Goal: Transaction & Acquisition: Purchase product/service

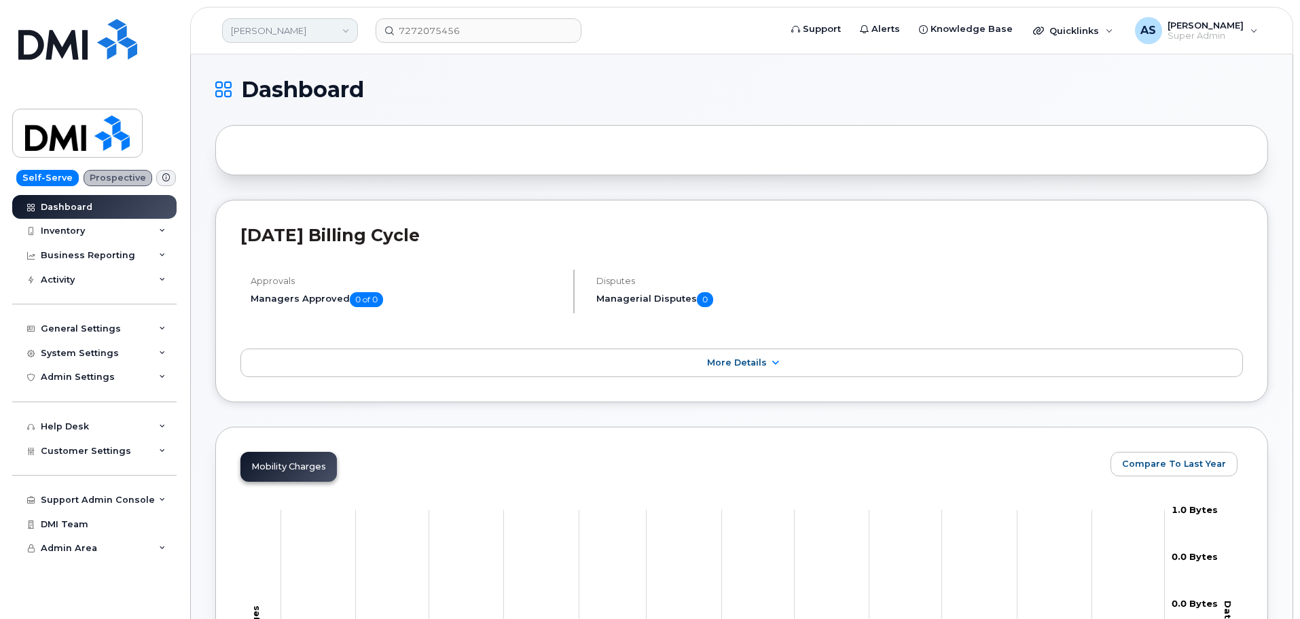
click at [291, 30] on link "[PERSON_NAME]" at bounding box center [290, 30] width 136 height 24
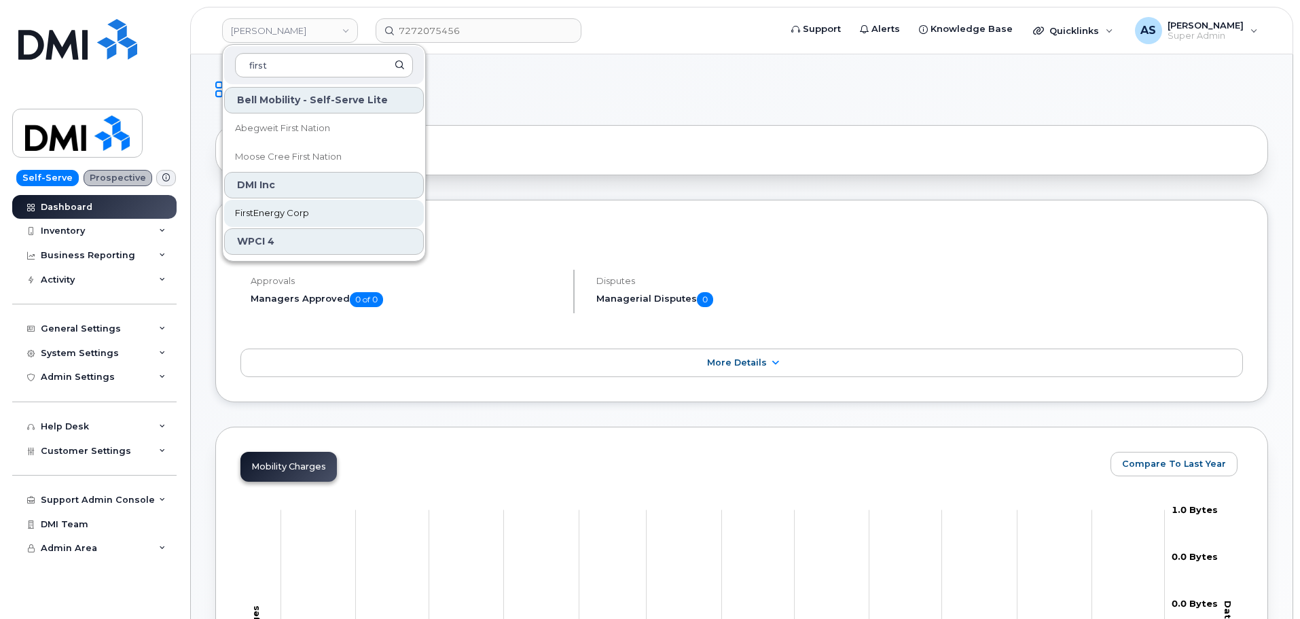
type input "first"
click at [298, 212] on span "FirstEnergy Corp" at bounding box center [272, 213] width 74 height 14
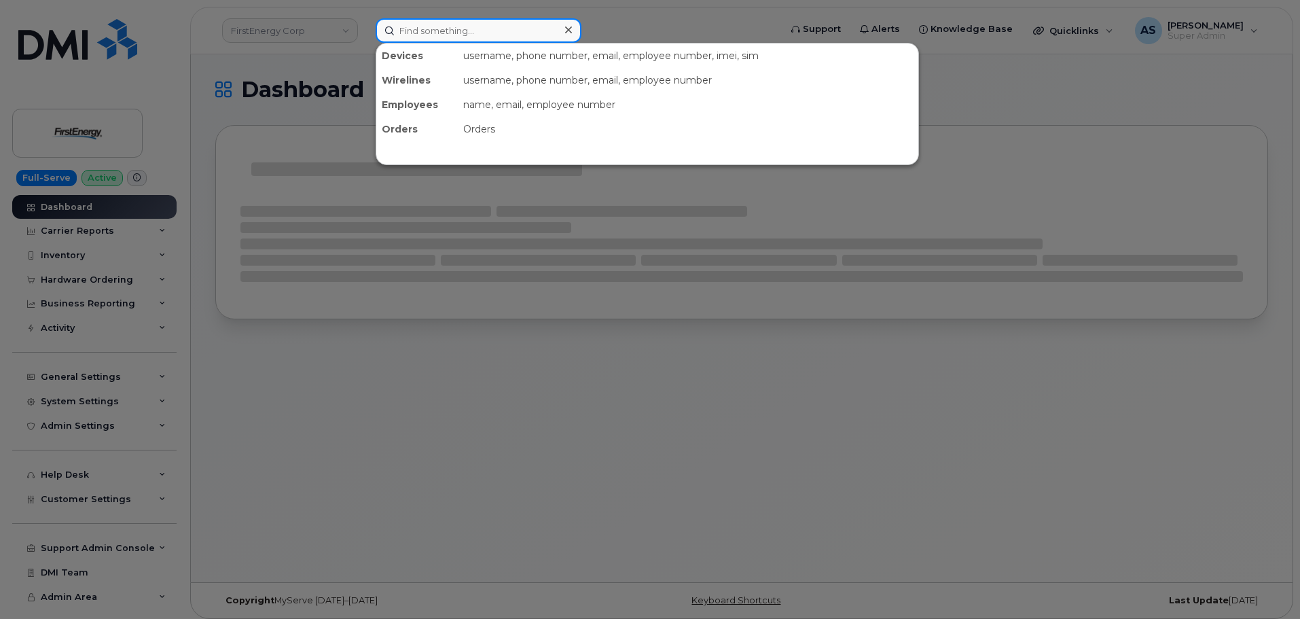
click at [437, 33] on input at bounding box center [479, 30] width 206 height 24
drag, startPoint x: 437, startPoint y: 33, endPoint x: 446, endPoint y: 24, distance: 12.0
click at [437, 32] on input at bounding box center [479, 30] width 206 height 24
click at [605, 26] on div at bounding box center [650, 309] width 1300 height 619
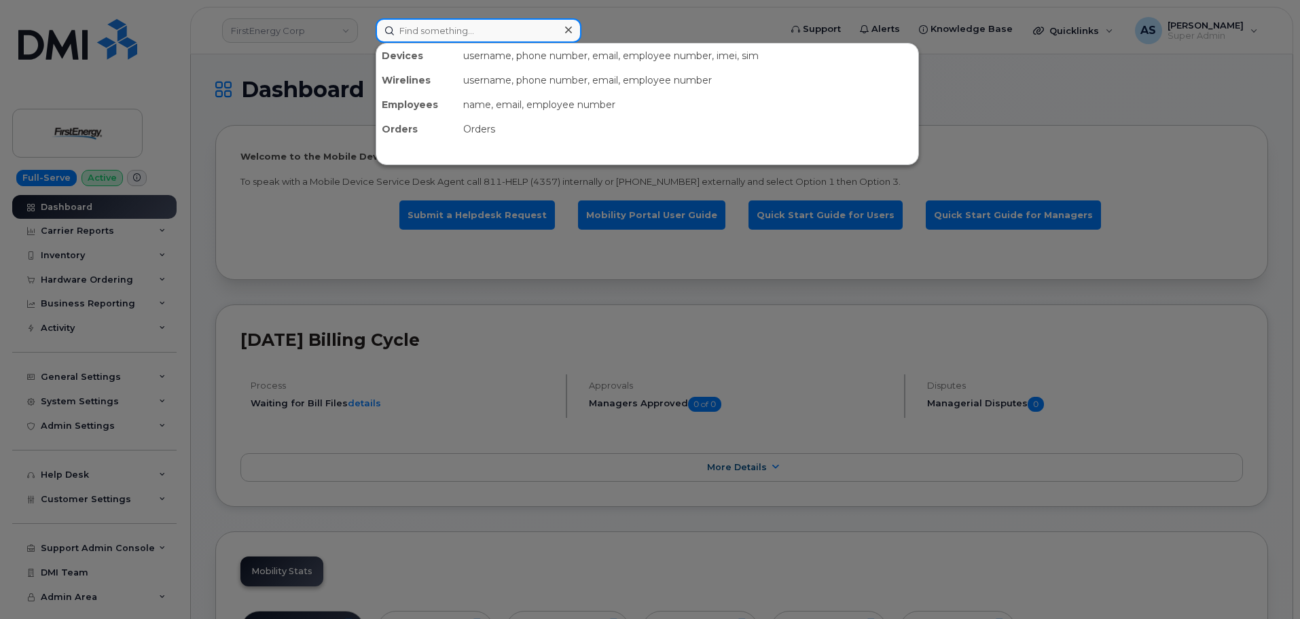
click at [430, 32] on input at bounding box center [479, 30] width 206 height 24
paste input "4406531095"
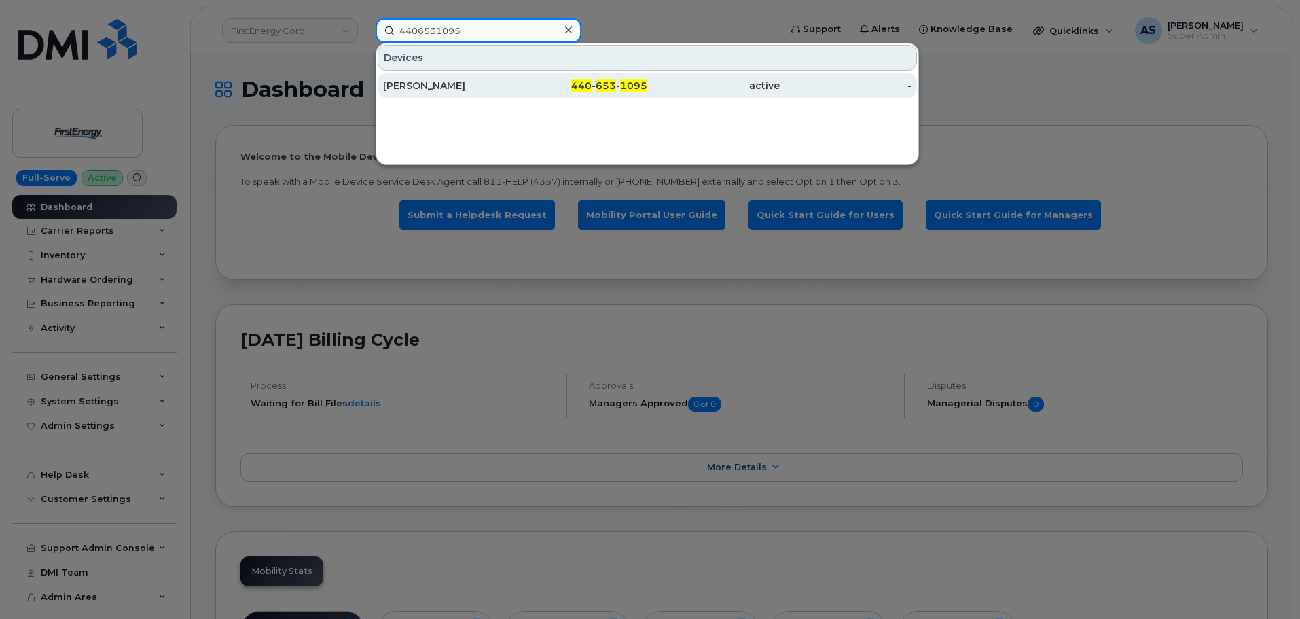
type input "4406531095"
click at [501, 82] on div "[PERSON_NAME]" at bounding box center [449, 86] width 132 height 14
click at [503, 85] on div "[PERSON_NAME]" at bounding box center [449, 86] width 132 height 14
click at [462, 81] on div "[PERSON_NAME]" at bounding box center [449, 86] width 132 height 14
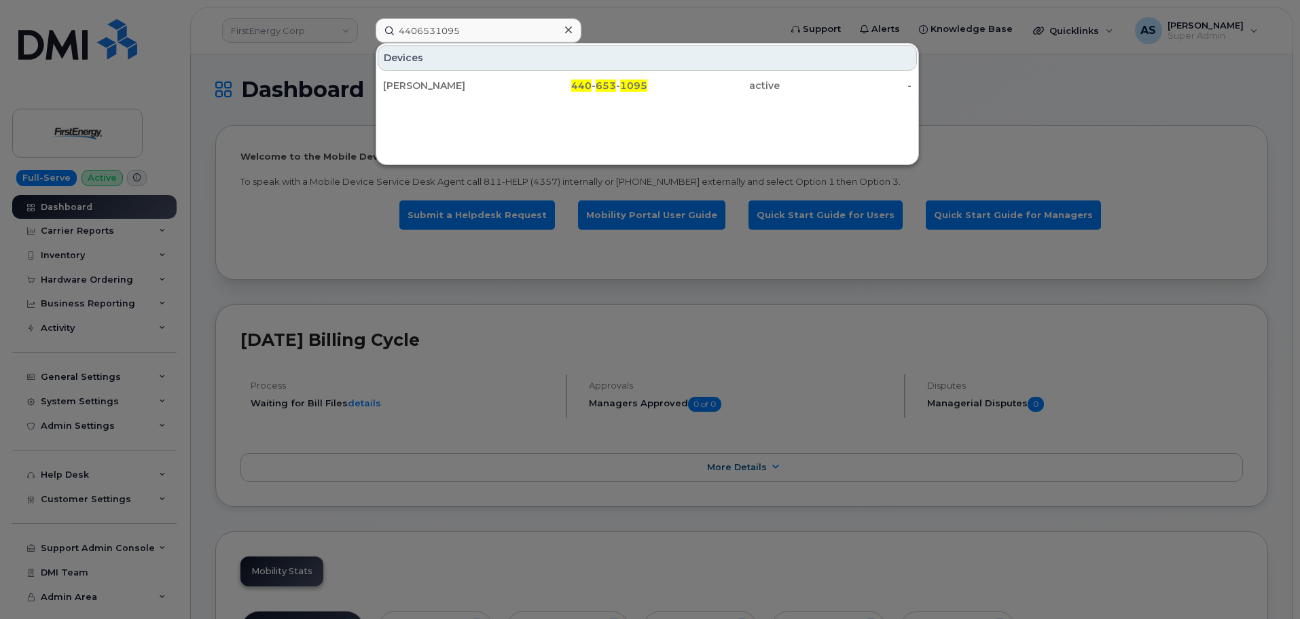
click at [213, 60] on div at bounding box center [650, 309] width 1300 height 619
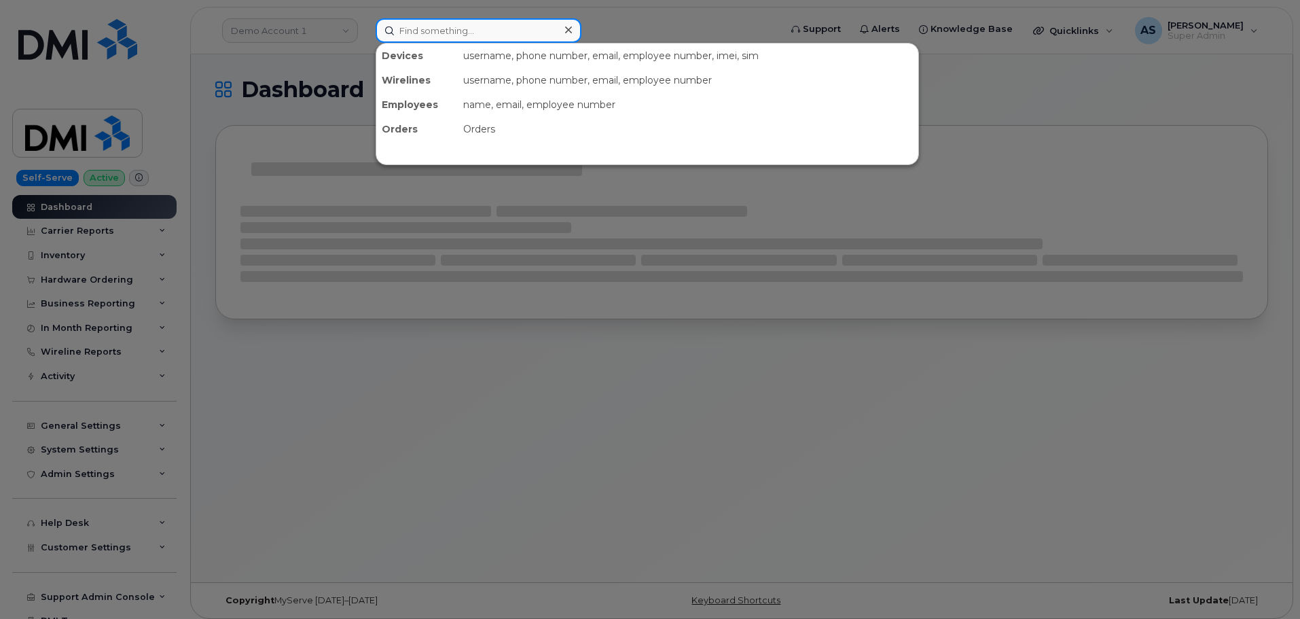
click at [424, 33] on input at bounding box center [479, 30] width 206 height 24
paste input "4406531095"
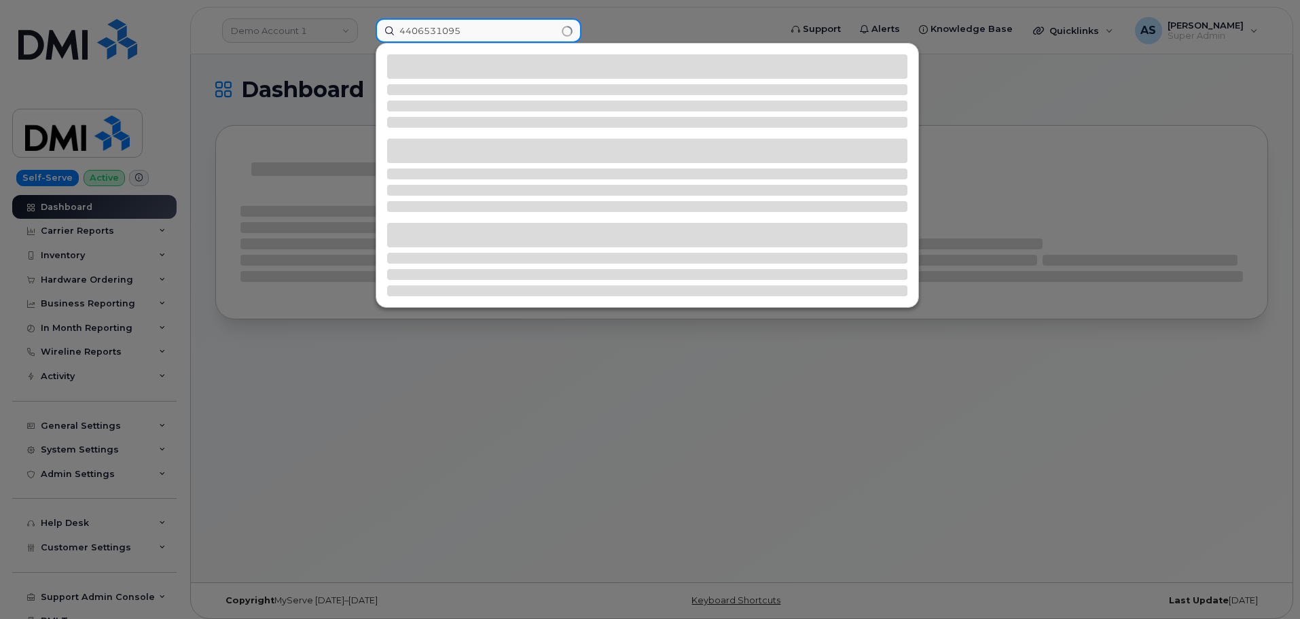
type input "4406531095"
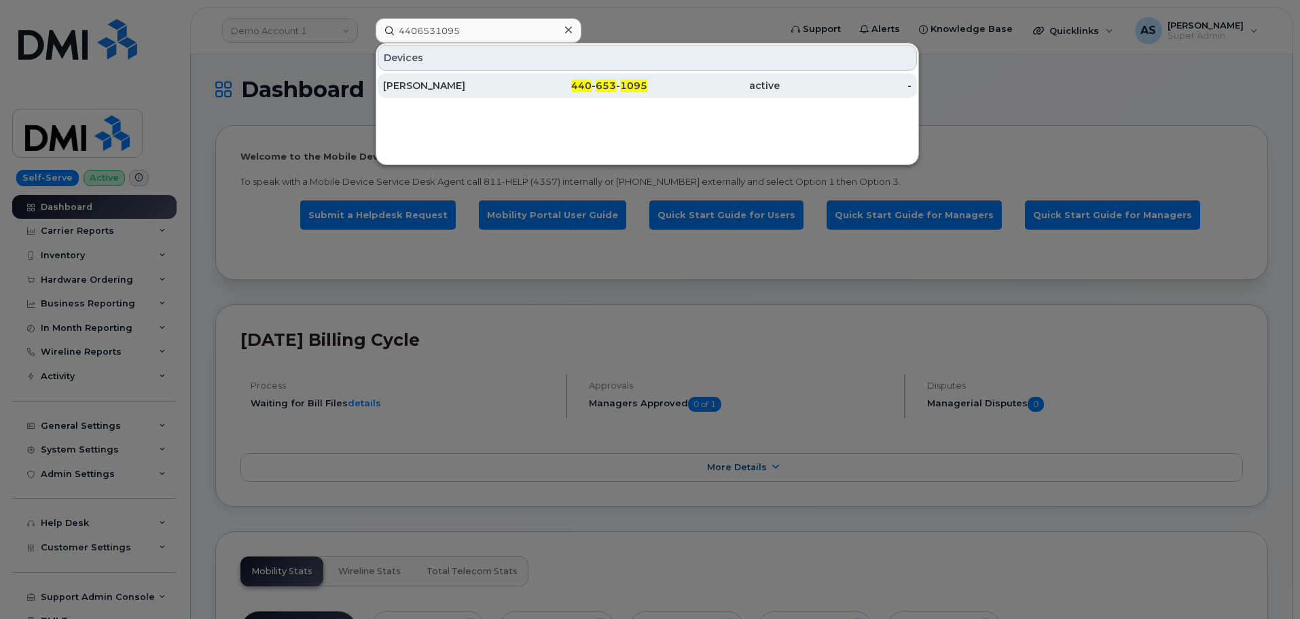
click at [526, 84] on div "440 - 653 - 1095" at bounding box center [582, 86] width 132 height 14
click at [423, 82] on div "GORAN PETKOVSKI" at bounding box center [449, 86] width 132 height 14
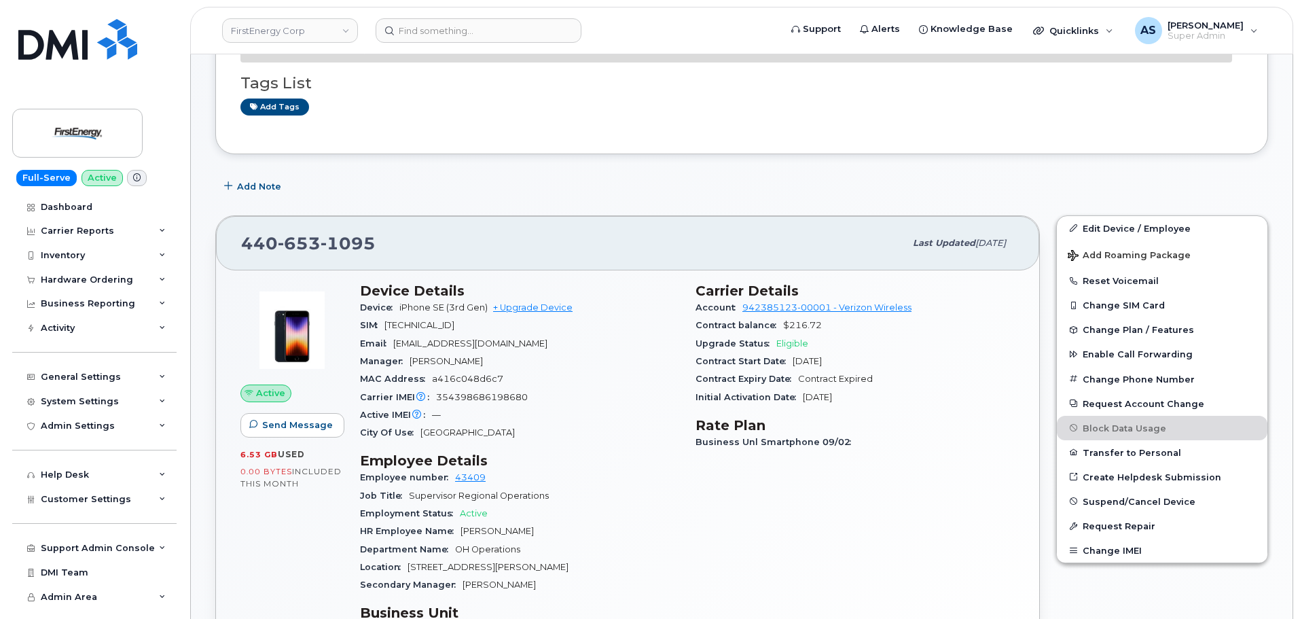
scroll to position [204, 0]
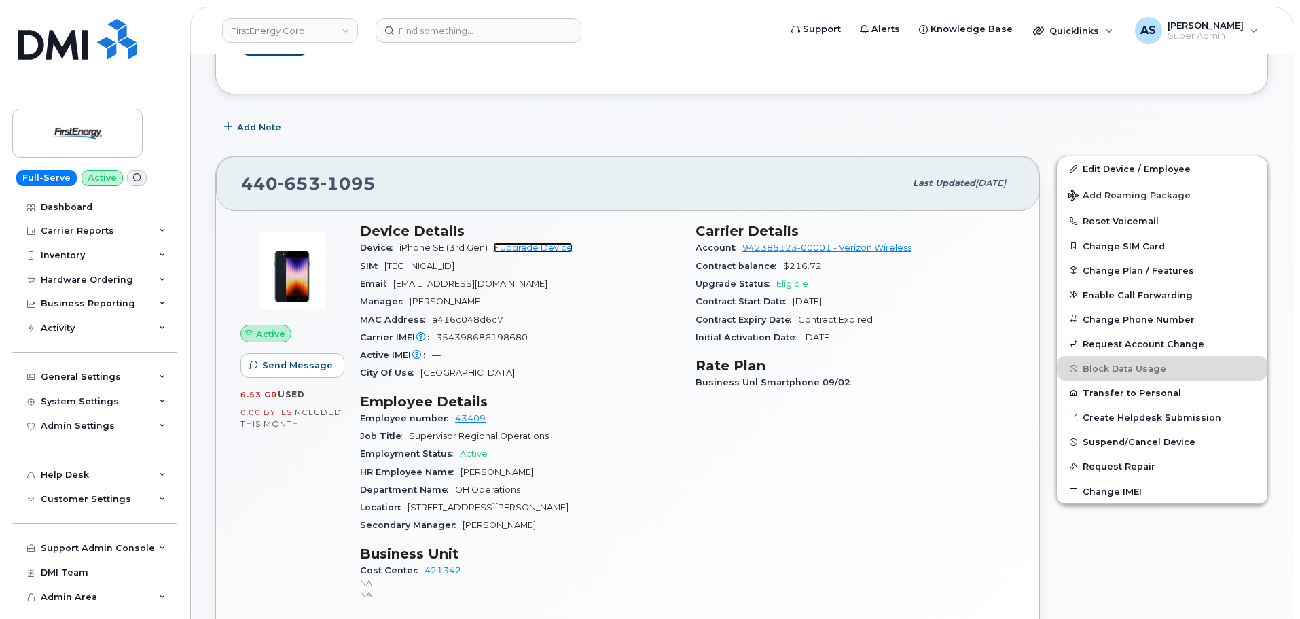
click at [536, 250] on link "+ Upgrade Device" at bounding box center [532, 247] width 79 height 10
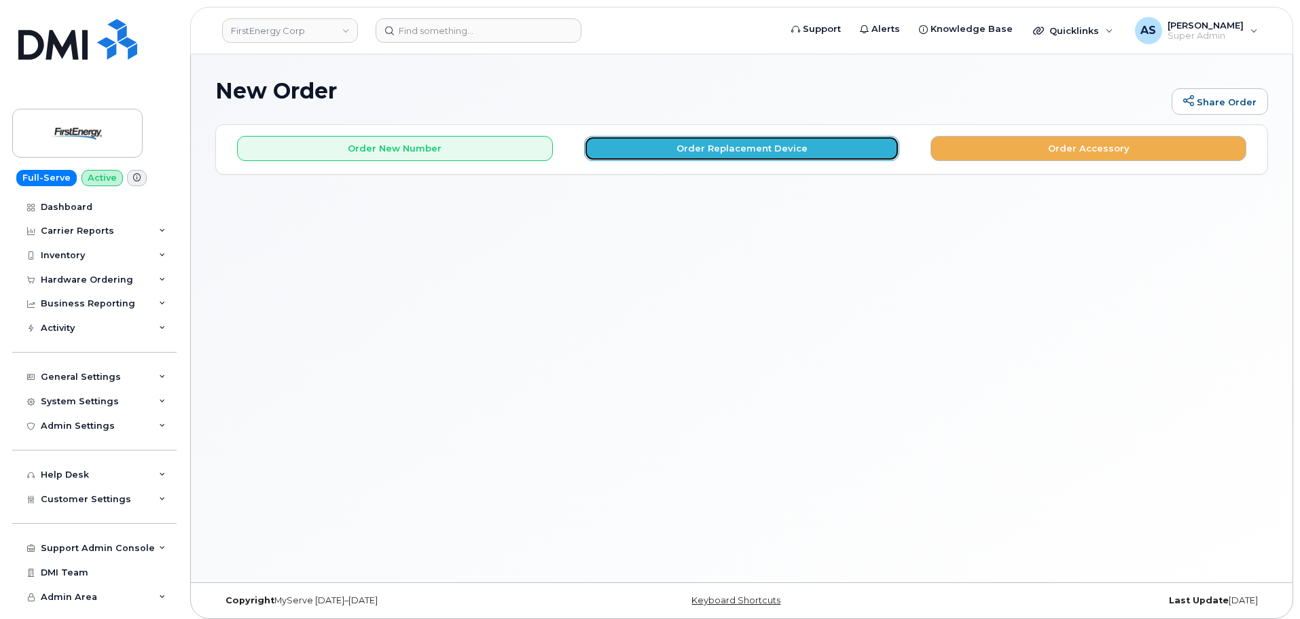
click at [653, 151] on button "Order Replacement Device" at bounding box center [742, 148] width 316 height 25
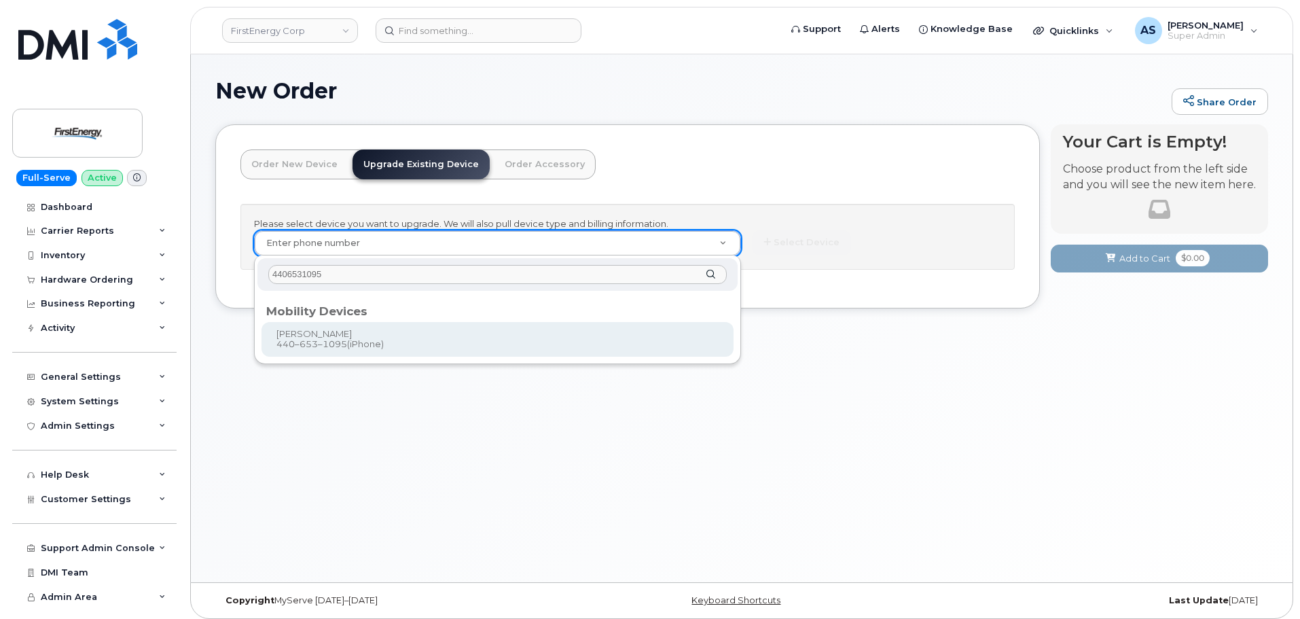
type input "4406531095"
type input "828174"
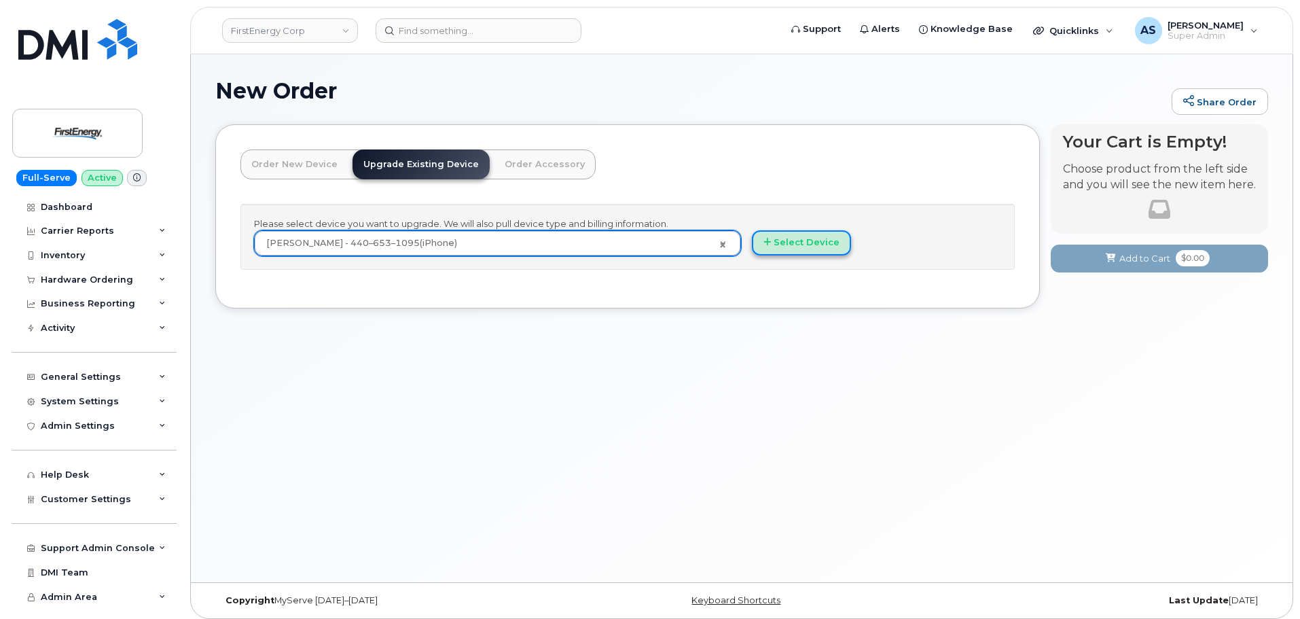
click at [786, 255] on button "Select Device" at bounding box center [801, 242] width 99 height 25
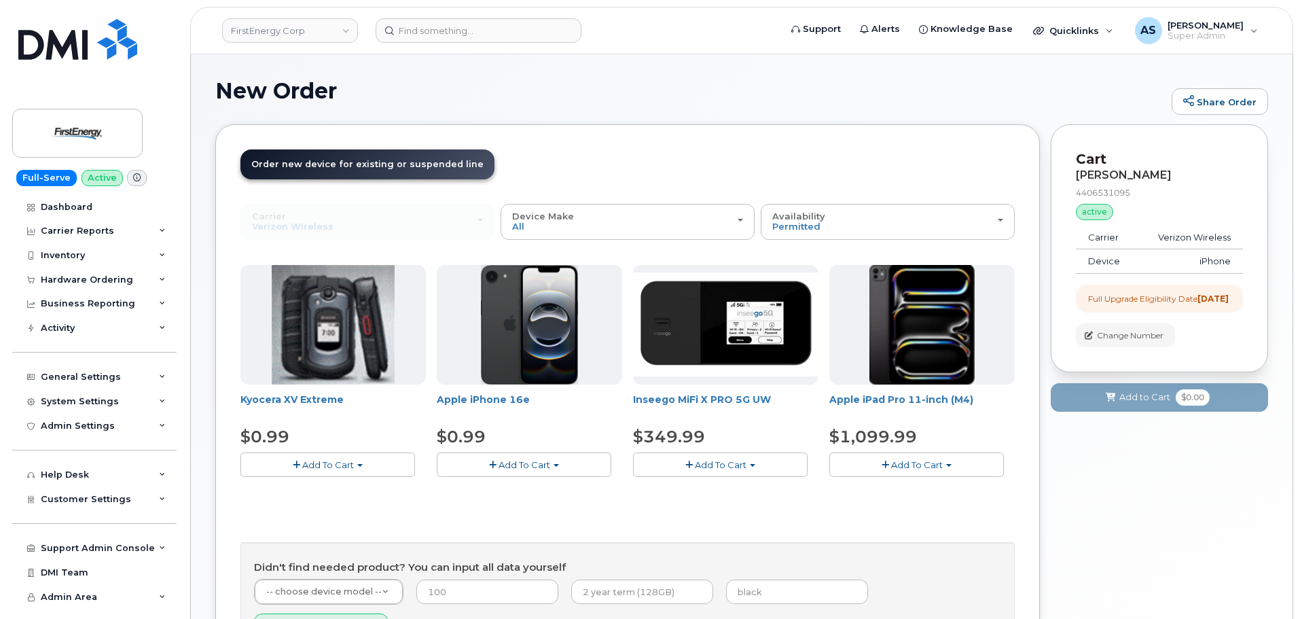
drag, startPoint x: 831, startPoint y: 124, endPoint x: 822, endPoint y: 126, distance: 9.1
click at [824, 131] on div "Order New Device Upgrade Existing Device Order Accessory Order new device and n…" at bounding box center [627, 411] width 825 height 575
click at [547, 464] on span "Add To Cart" at bounding box center [525, 464] width 52 height 11
click at [532, 492] on link "$0.99 - 2 Year Upgrade" at bounding box center [505, 490] width 131 height 17
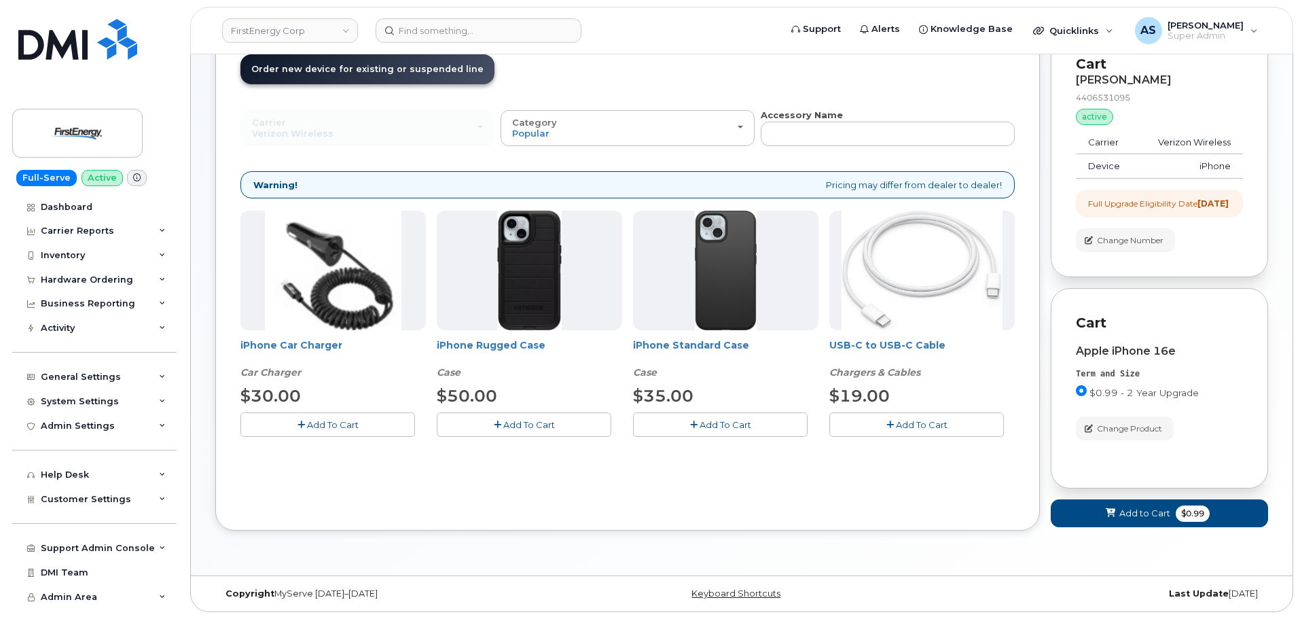
scroll to position [107, 0]
click at [516, 419] on button "Add To Cart" at bounding box center [524, 424] width 175 height 24
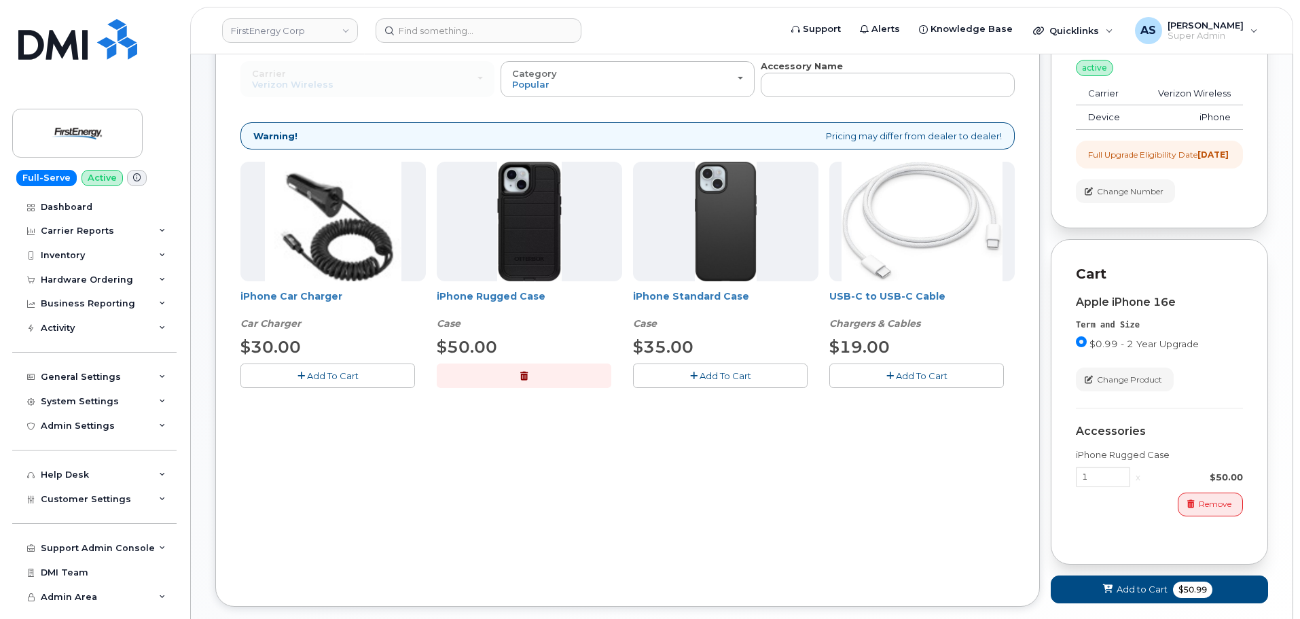
scroll to position [175, 0]
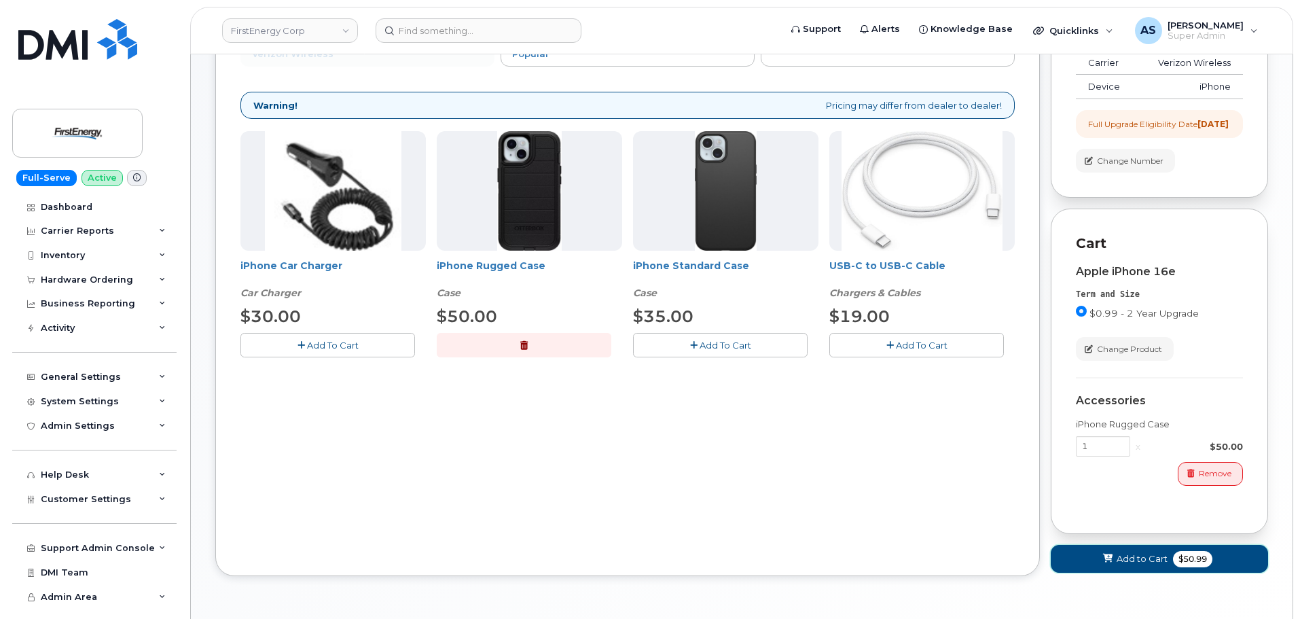
click at [1104, 565] on span at bounding box center [1108, 558] width 13 height 13
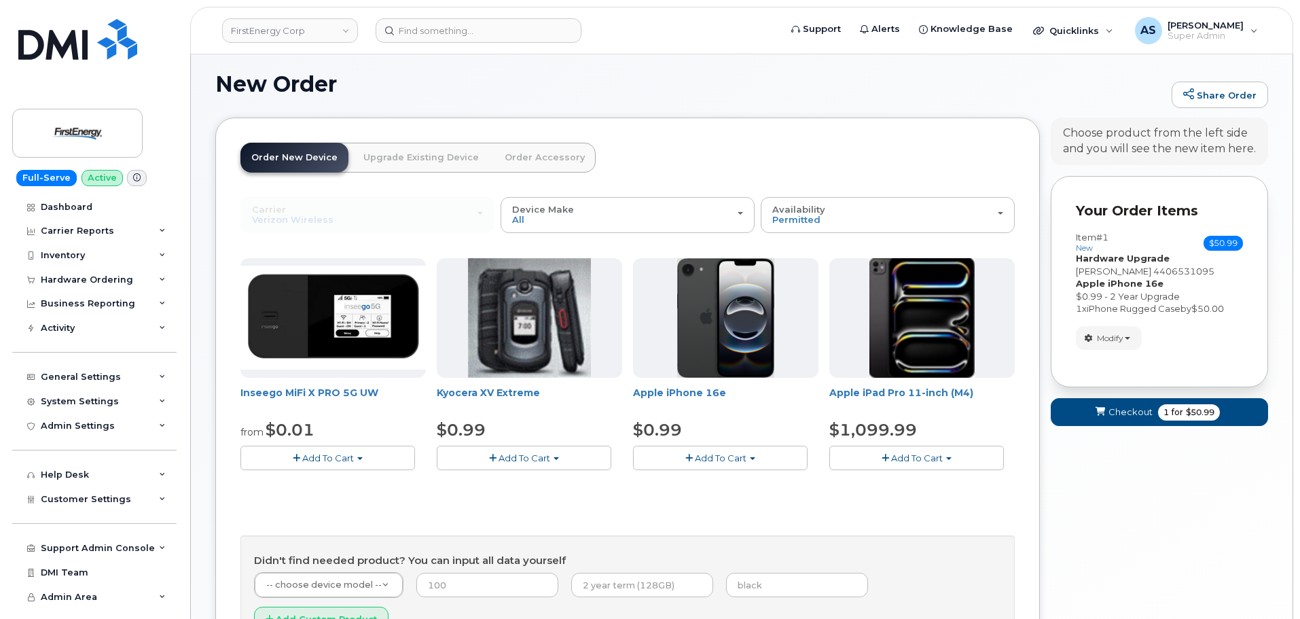
scroll to position [135, 0]
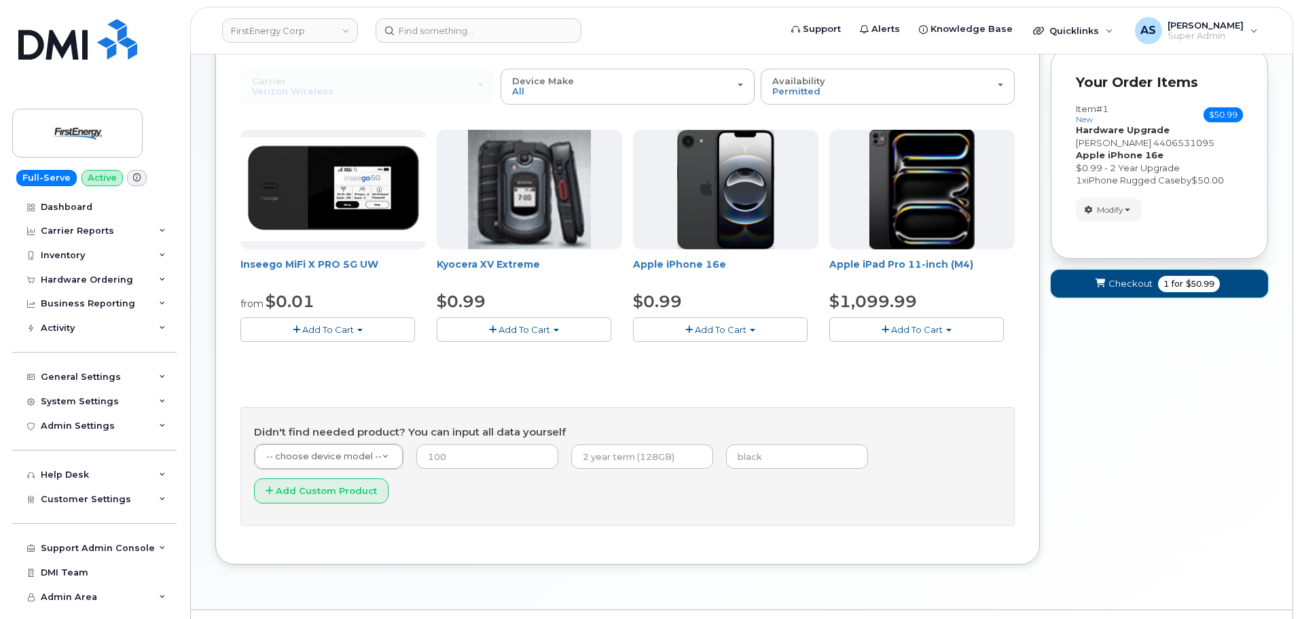
click at [1134, 290] on span "Checkout" at bounding box center [1130, 283] width 44 height 13
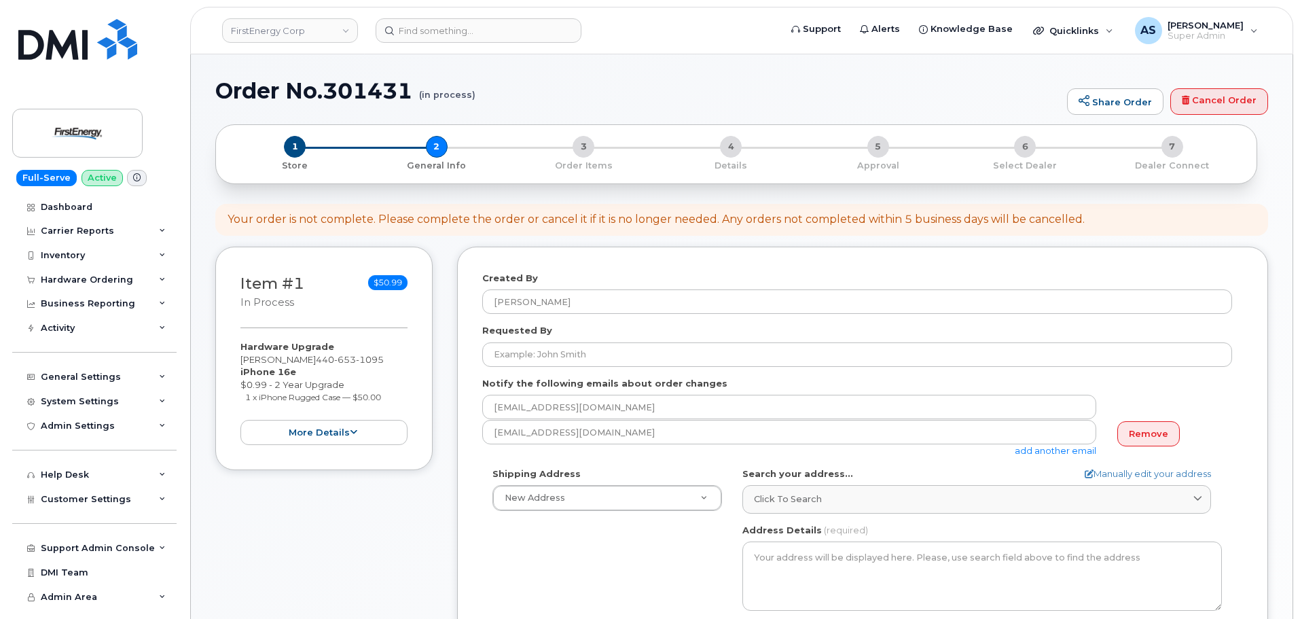
select select
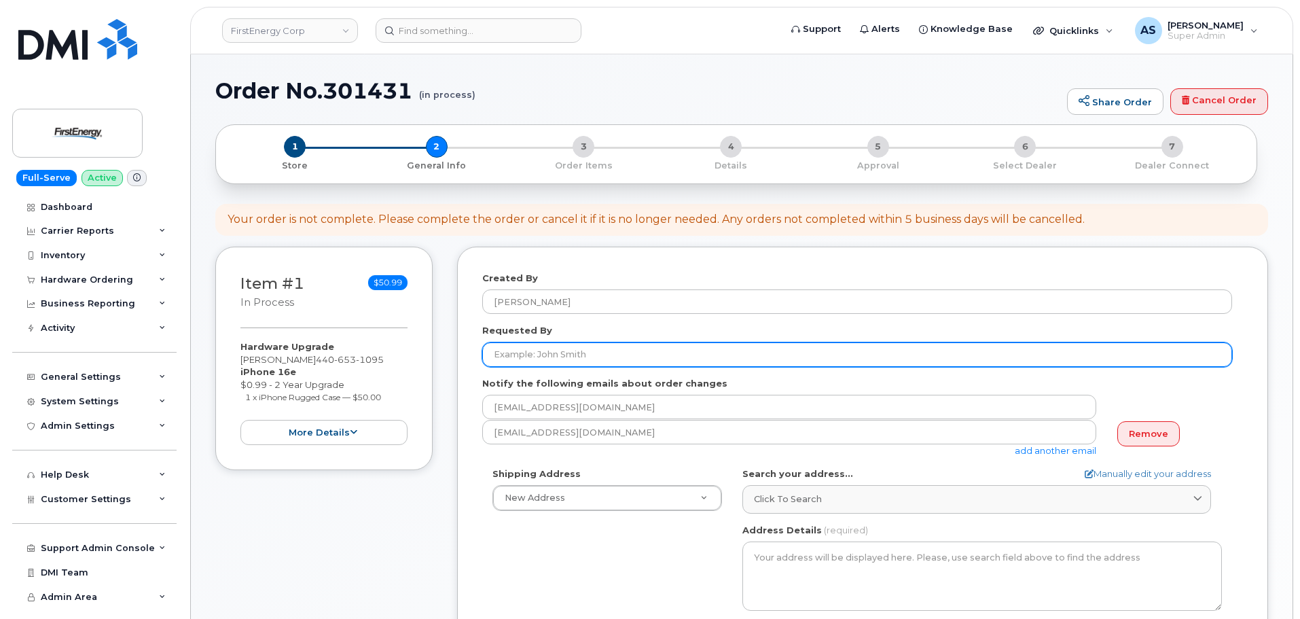
click at [763, 348] on input "Requested By" at bounding box center [857, 354] width 750 height 24
paste input "[PERSON_NAME]"
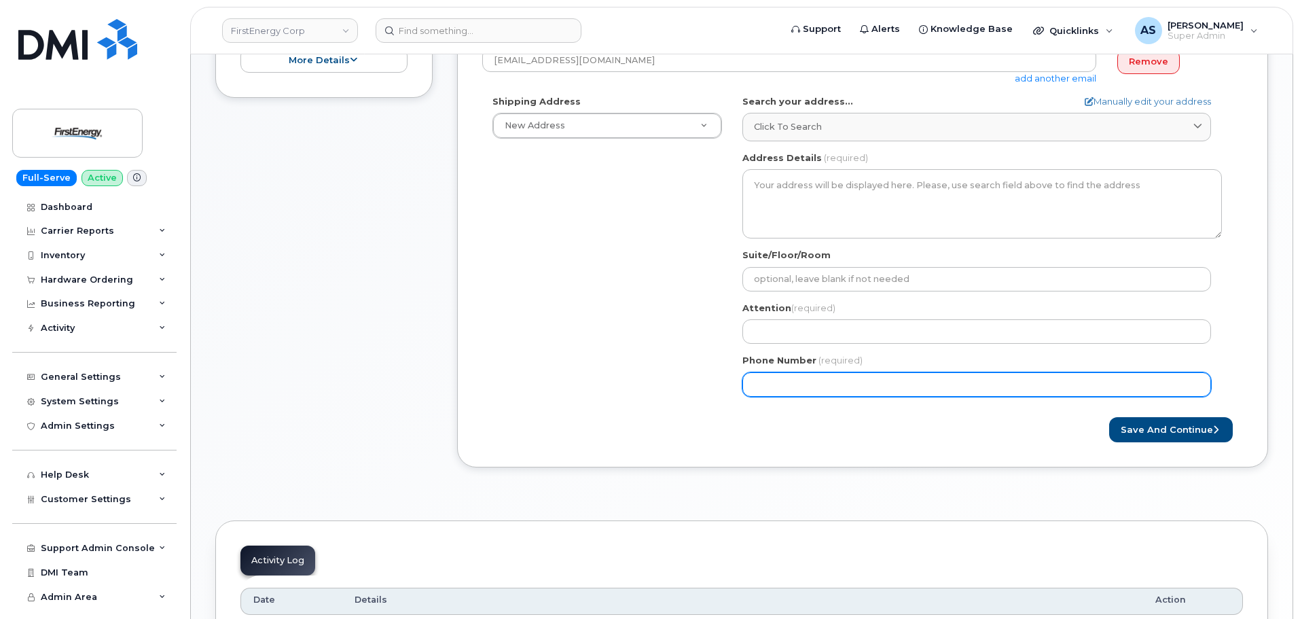
scroll to position [408, 0]
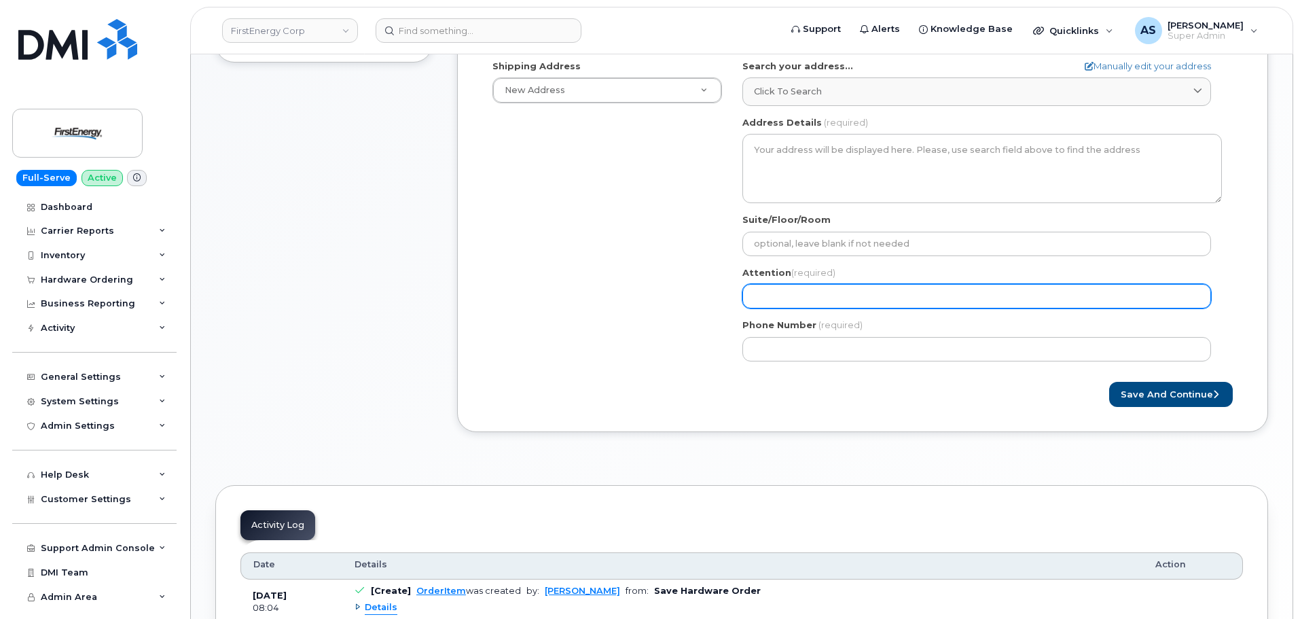
type input "[PERSON_NAME]"
click at [791, 288] on input "Attention (required)" at bounding box center [976, 296] width 469 height 24
paste input "[PERSON_NAME]"
select select
type input "[PERSON_NAME]"
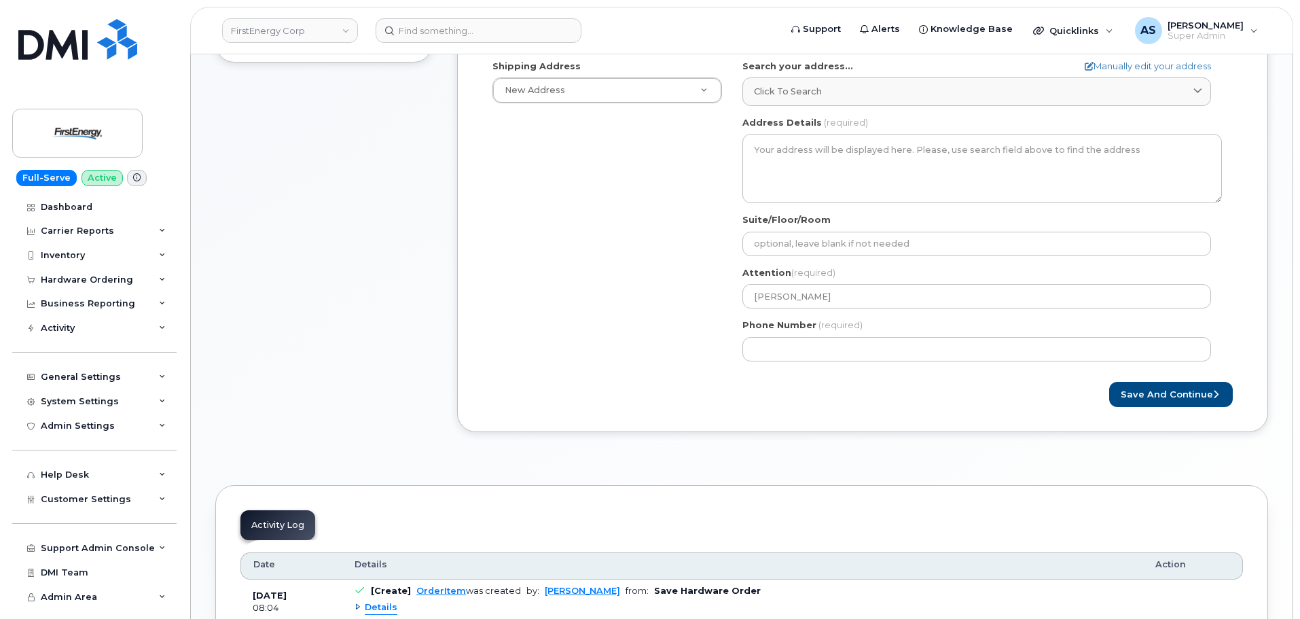
click at [657, 281] on div "Shipping Address New Address New Address AB Search your address... Manually edi…" at bounding box center [857, 216] width 750 height 312
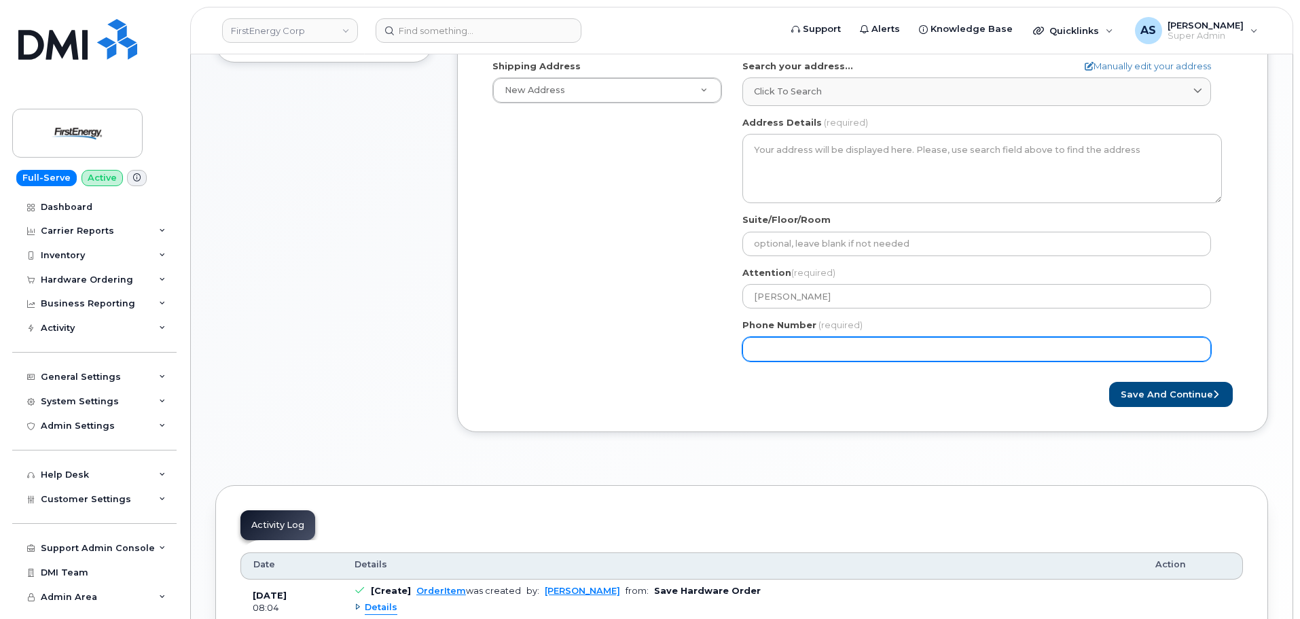
click at [810, 354] on input "Phone Number" at bounding box center [976, 349] width 469 height 24
paste input "4406531095"
select select
type input "4406531095"
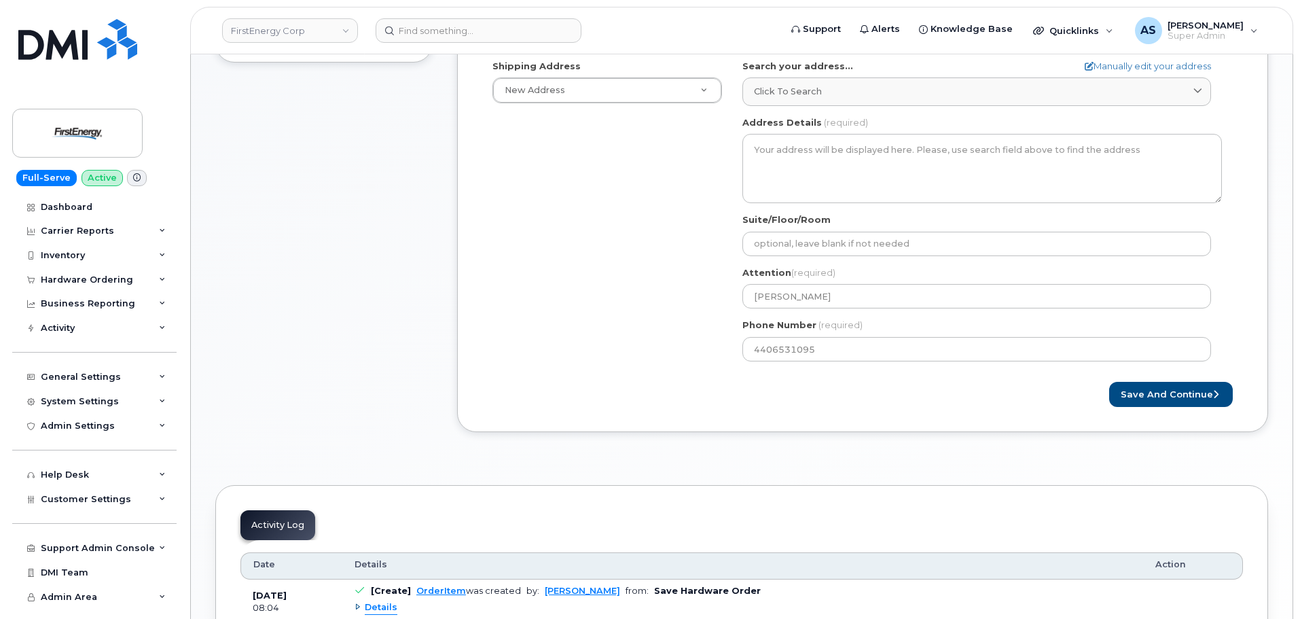
drag, startPoint x: 645, startPoint y: 357, endPoint x: 630, endPoint y: 355, distance: 15.0
click at [650, 359] on div "Shipping Address New Address New Address AB Search your address... Manually edi…" at bounding box center [857, 216] width 750 height 312
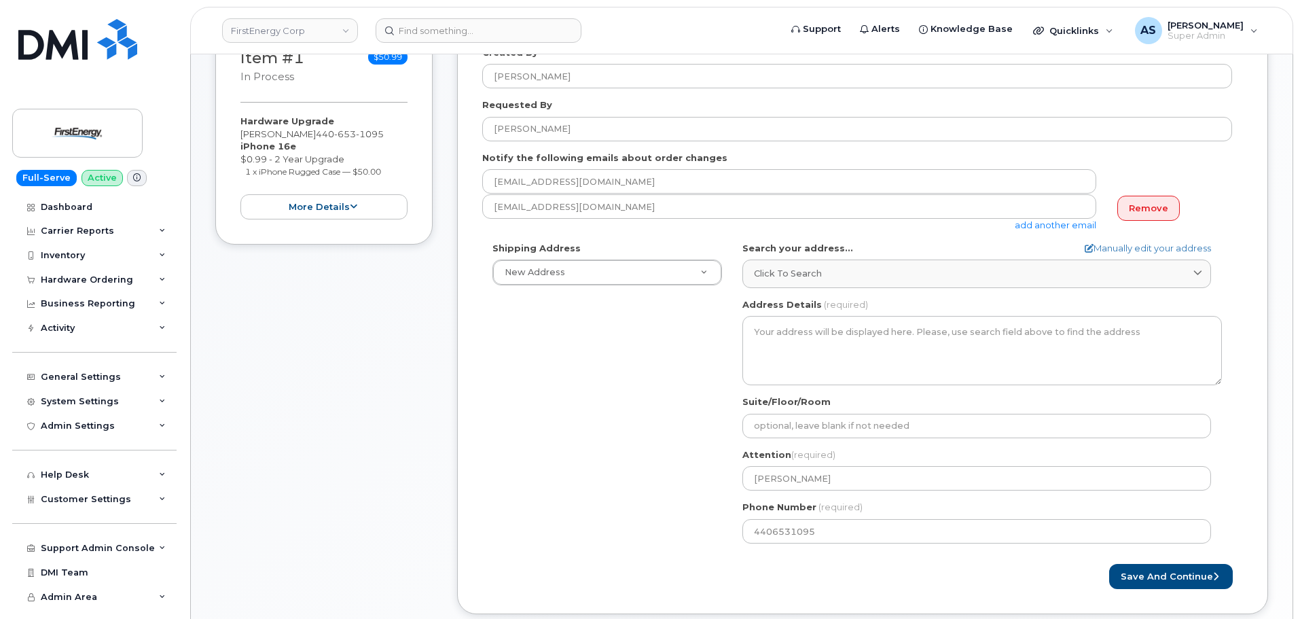
scroll to position [204, 0]
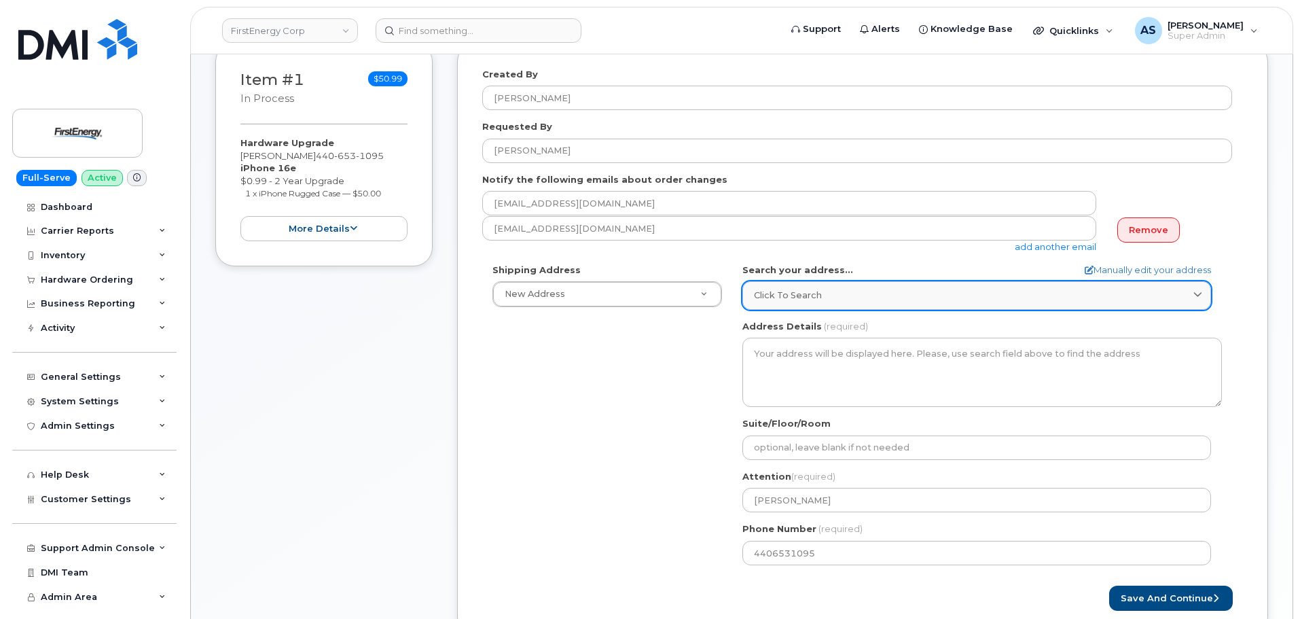
click at [979, 293] on div "Click to search" at bounding box center [977, 295] width 446 height 13
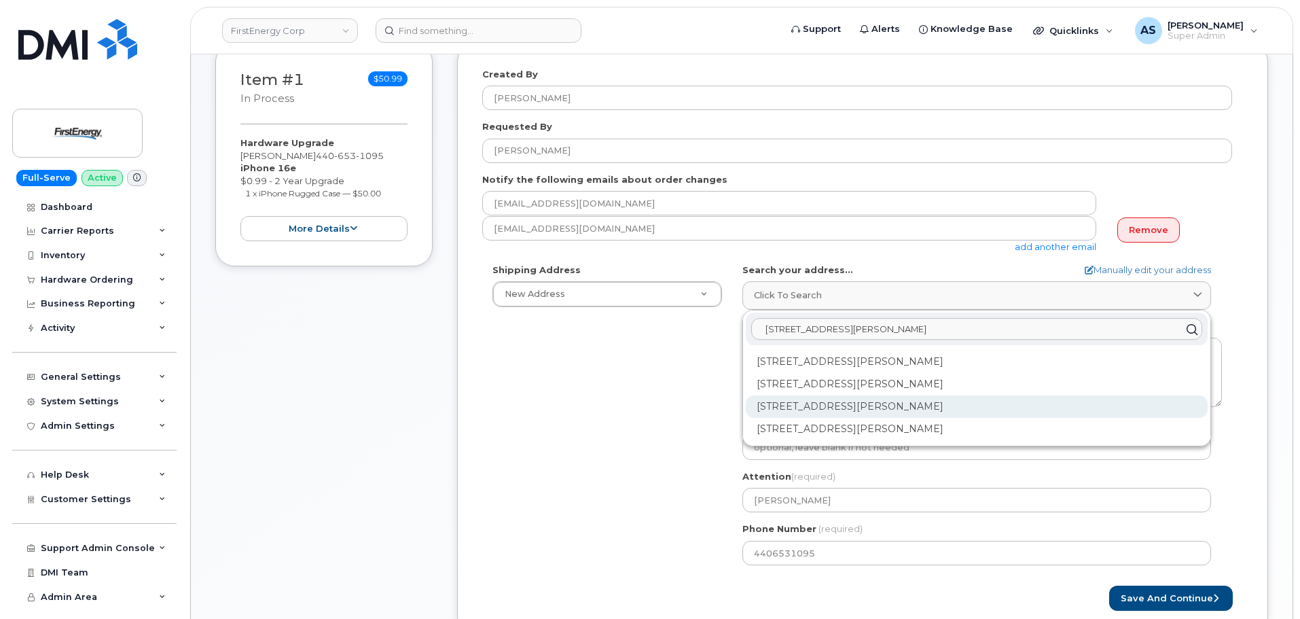
type input "735 bradley rd"
click at [892, 407] on div "735 Bradley Rd Westlake OH 44145-1038" at bounding box center [977, 406] width 462 height 22
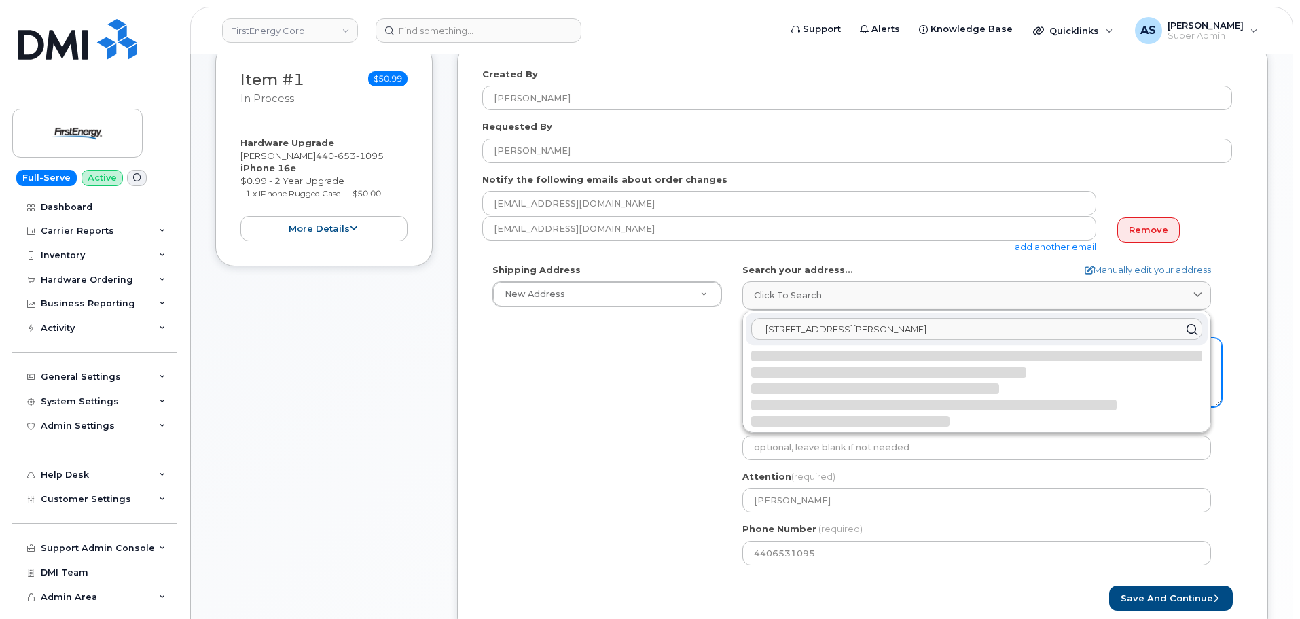
select select
type textarea "735 Bradley Rd WESTLAKE OH 44145-1038 UNITED STATES"
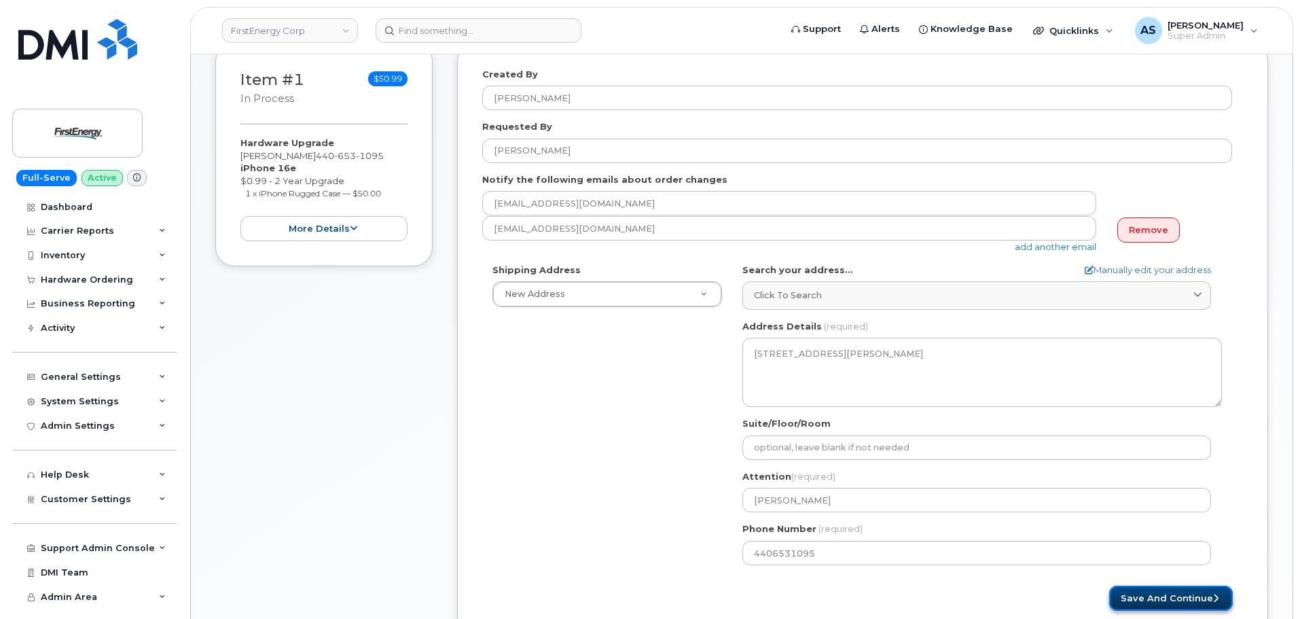
click at [1150, 593] on button "Save and Continue" at bounding box center [1171, 597] width 124 height 25
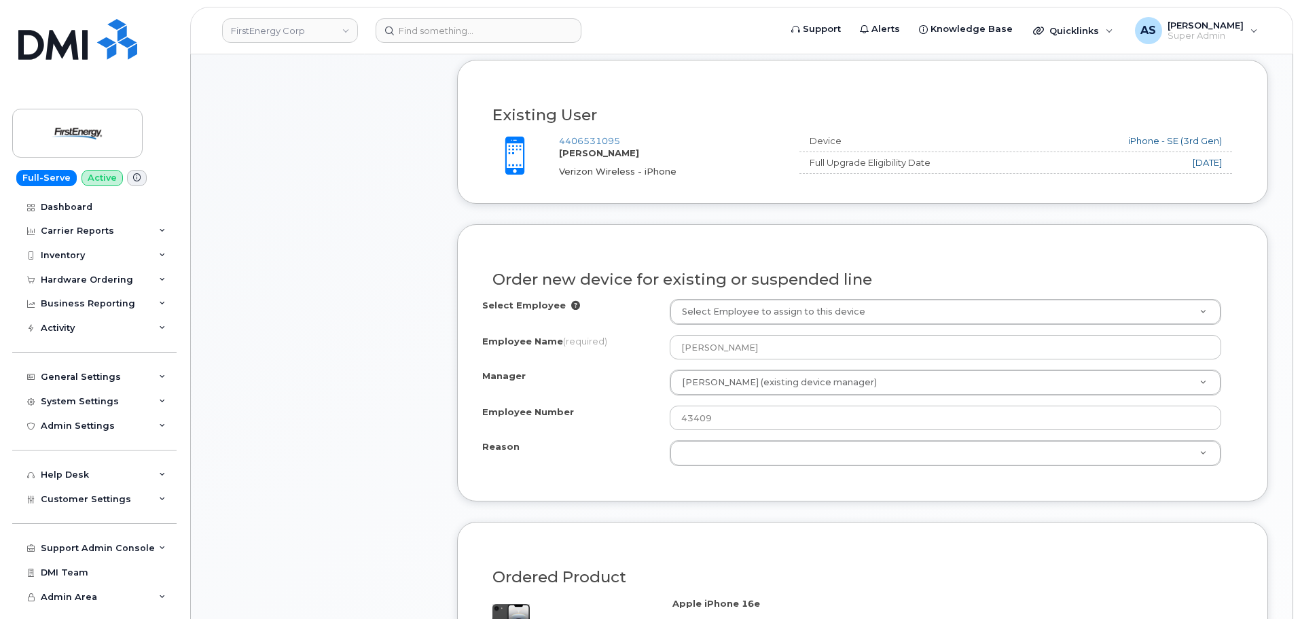
scroll to position [611, 0]
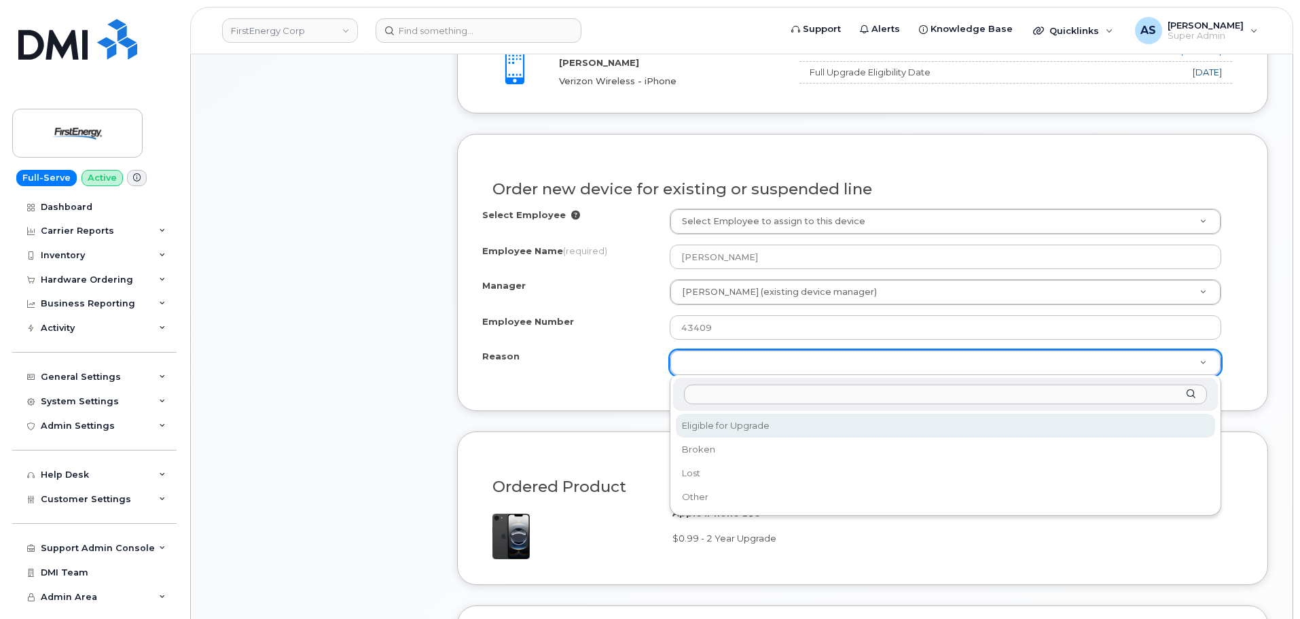
select select "eligible_for_upgrade"
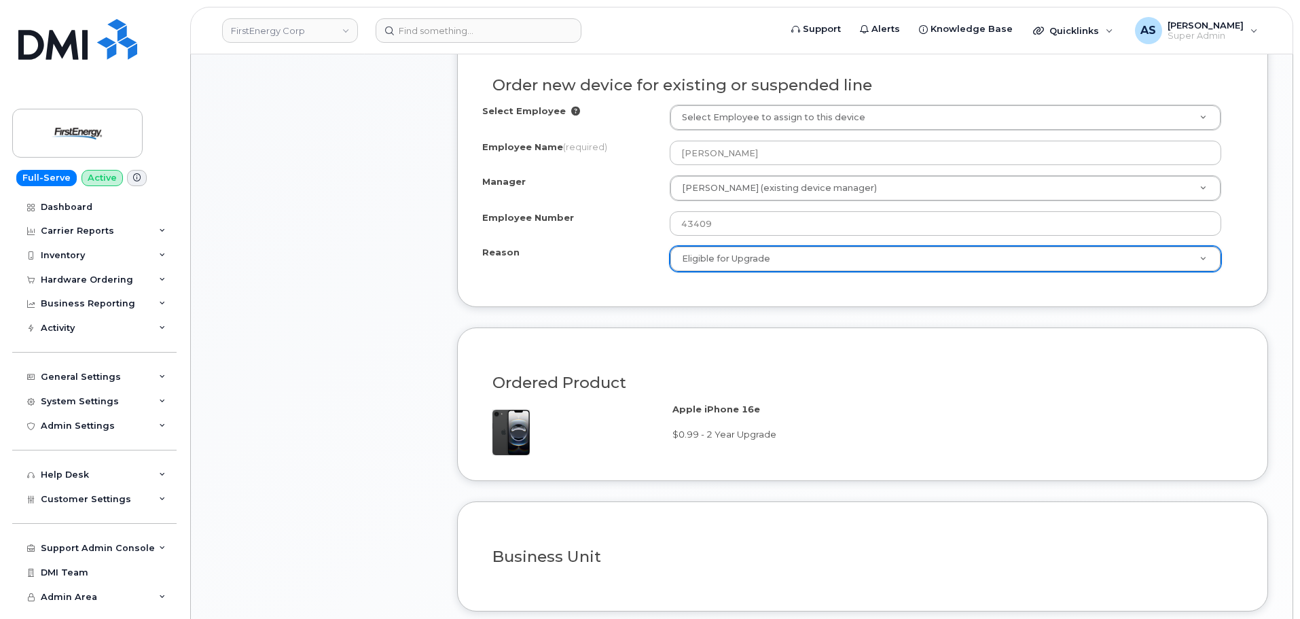
scroll to position [951, 0]
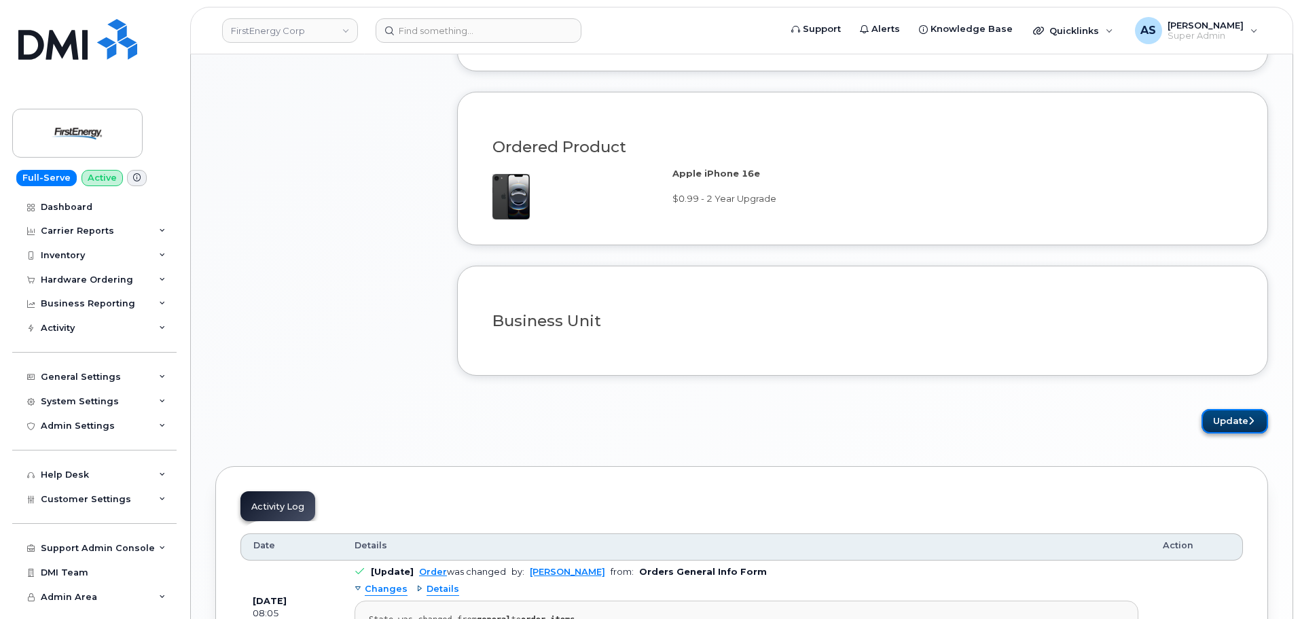
click at [1231, 412] on button "Update" at bounding box center [1234, 421] width 67 height 25
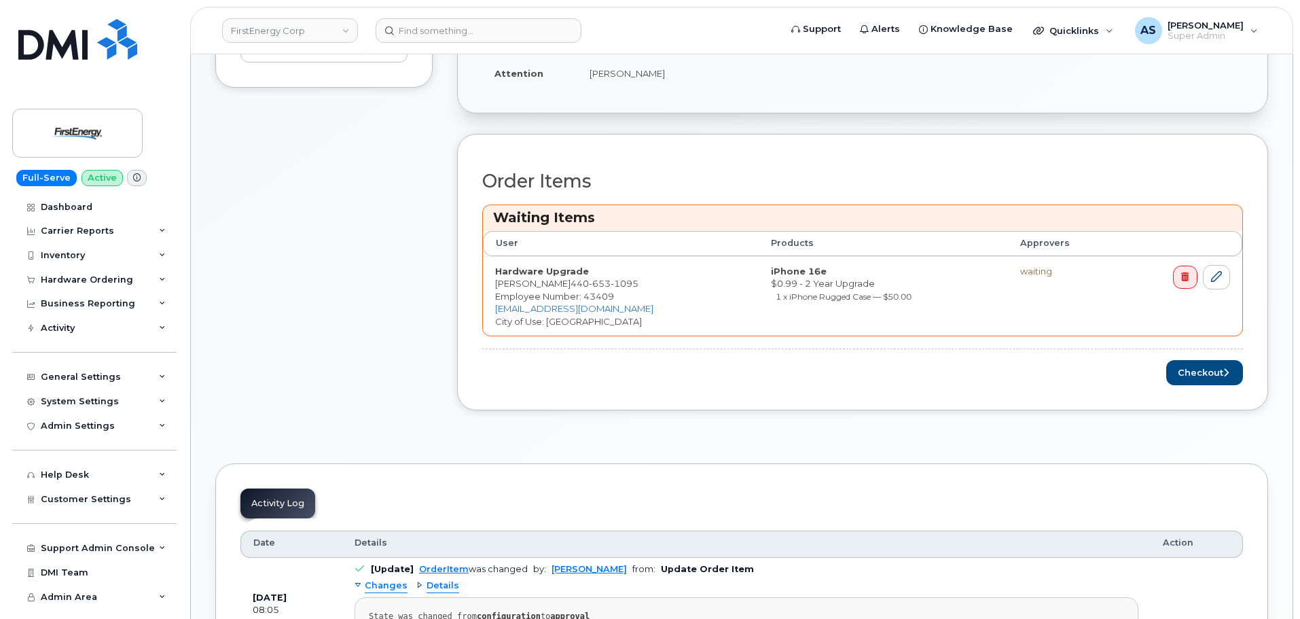
scroll to position [543, 0]
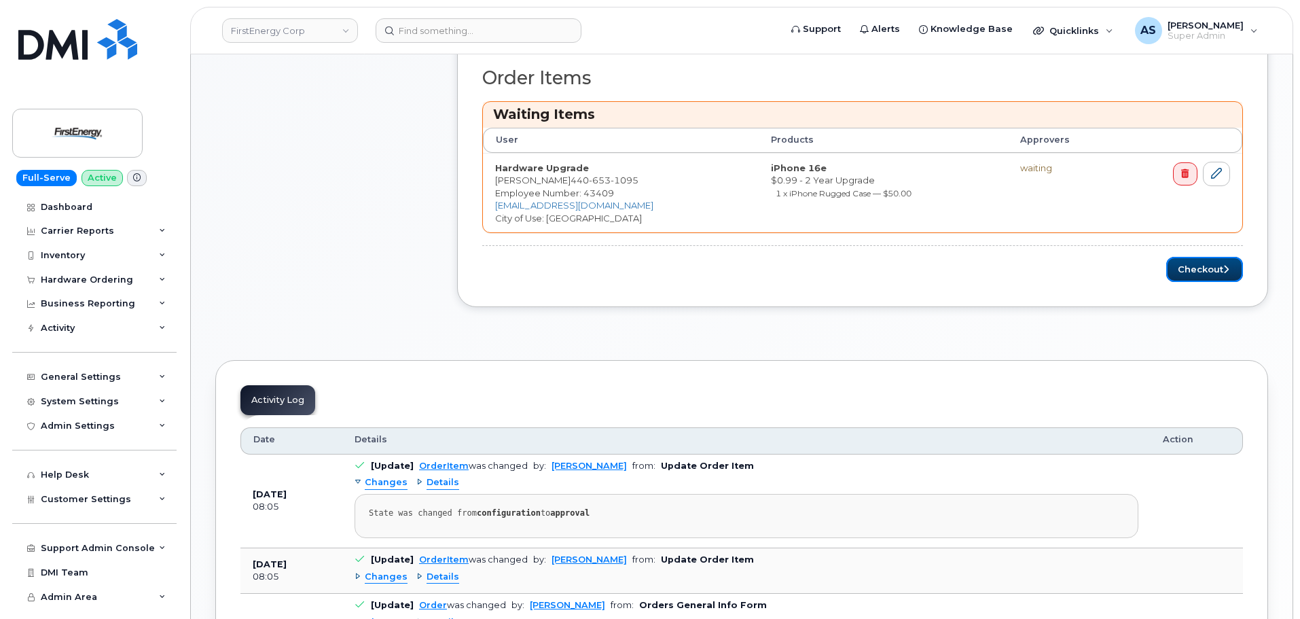
drag, startPoint x: 1188, startPoint y: 262, endPoint x: 1263, endPoint y: 349, distance: 115.1
click at [1188, 263] on button "Checkout" at bounding box center [1204, 269] width 77 height 25
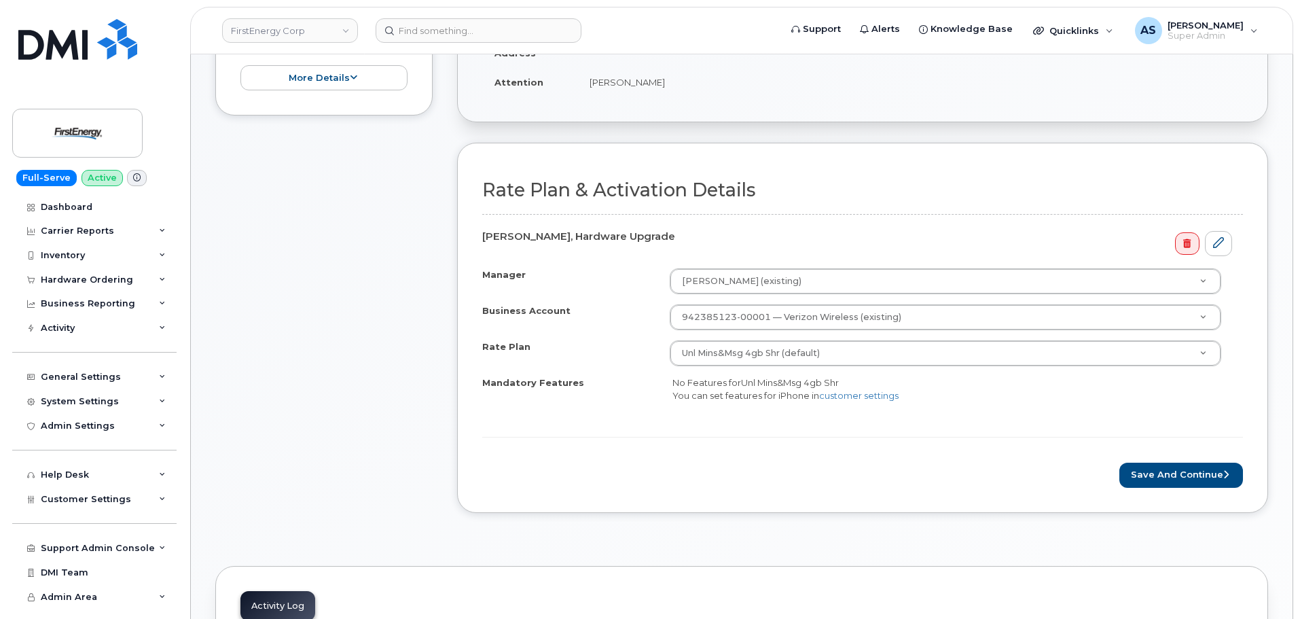
scroll to position [340, 0]
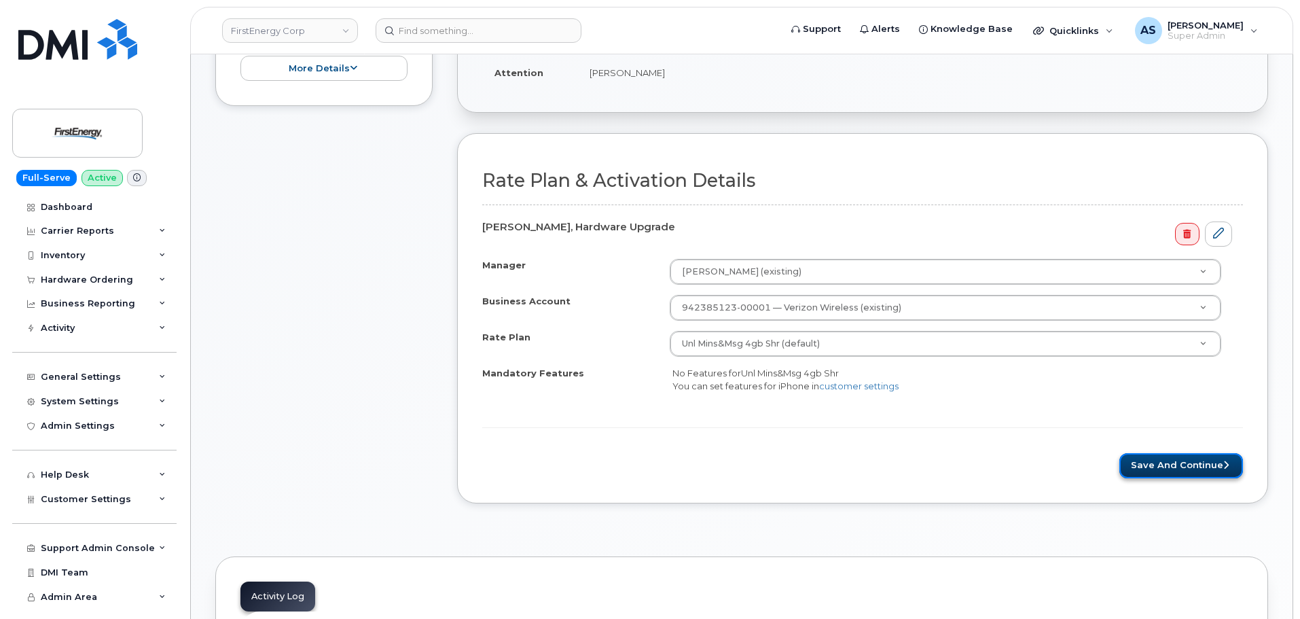
click at [1142, 475] on button "Save and Continue" at bounding box center [1181, 465] width 124 height 25
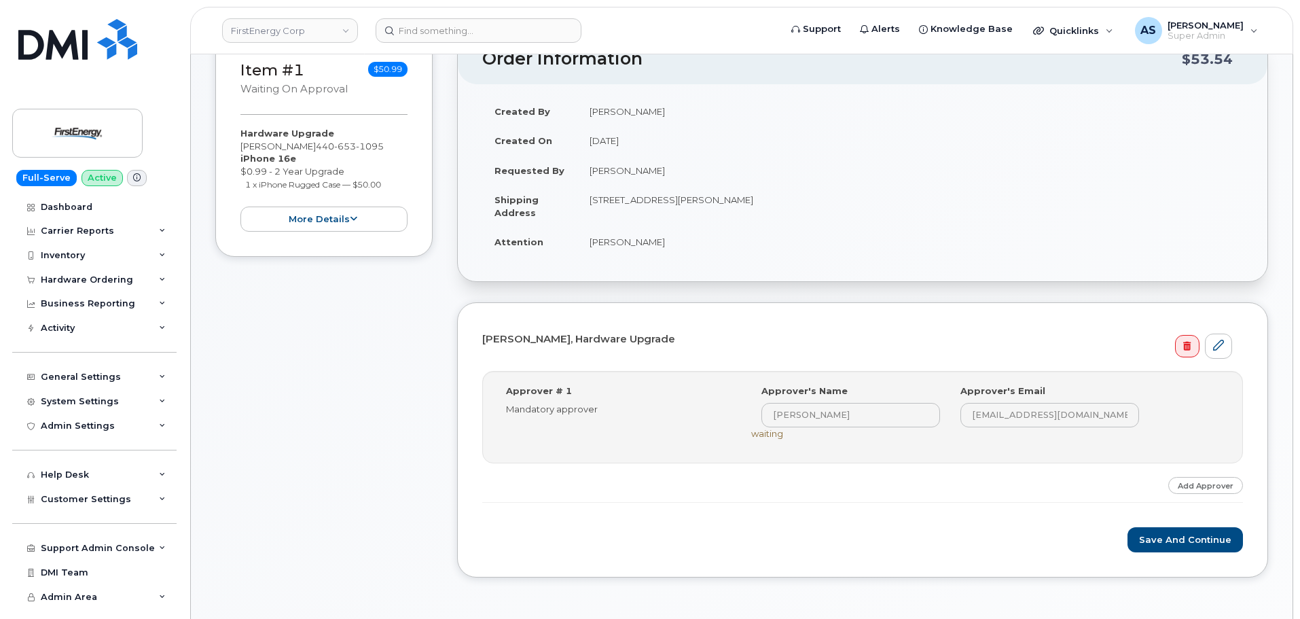
scroll to position [272, 0]
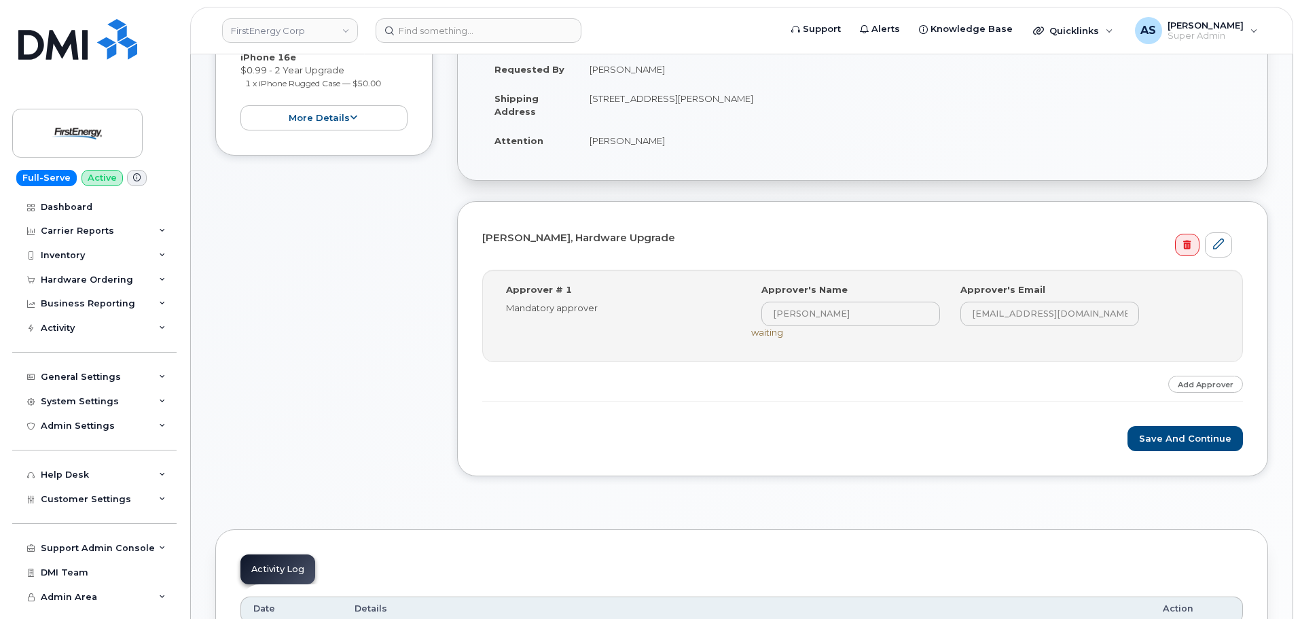
click at [954, 387] on div "Step-by-step approvals: Tinh Khongphatthana » Approved Approver # 1 Mandatory a…" at bounding box center [862, 336] width 761 height 132
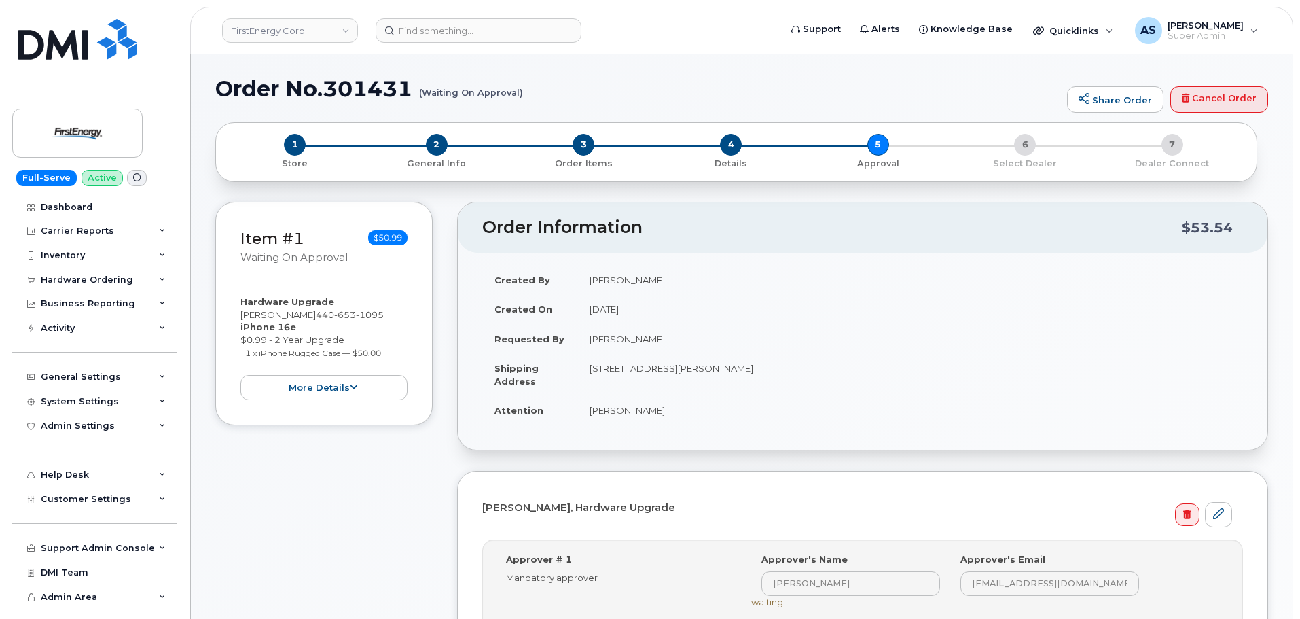
scroll to position [0, 0]
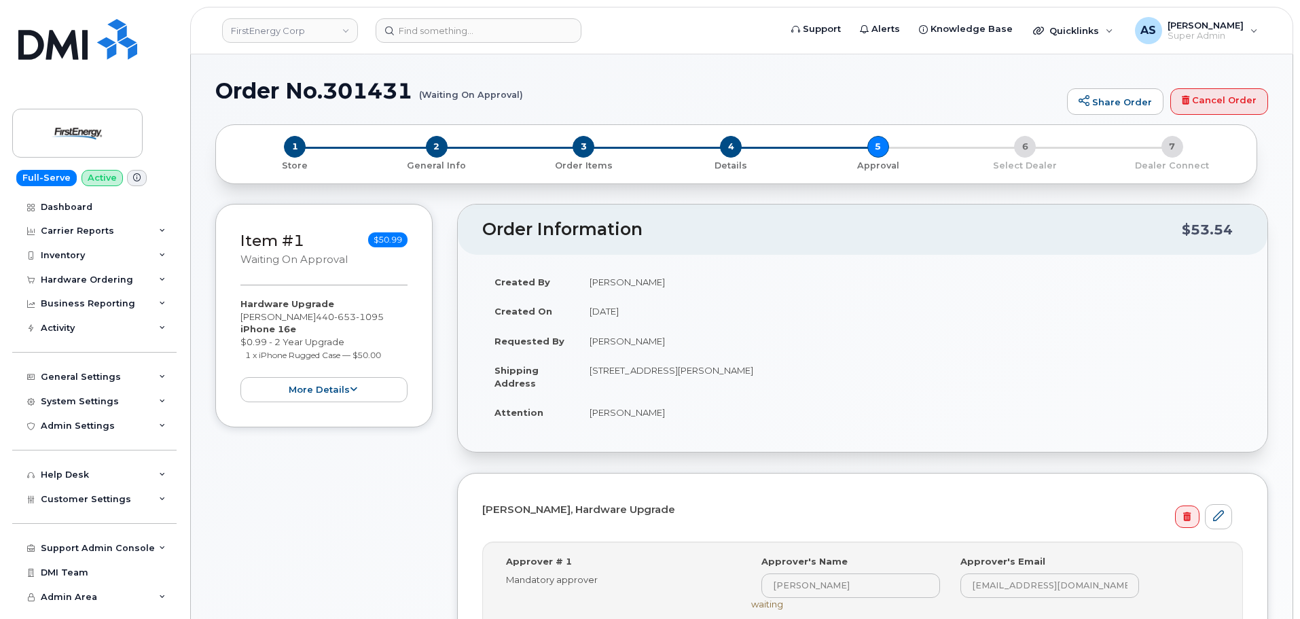
click at [542, 90] on h1 "Order No.301431 (Waiting On Approval)" at bounding box center [637, 91] width 845 height 24
